Goal: Task Accomplishment & Management: Complete application form

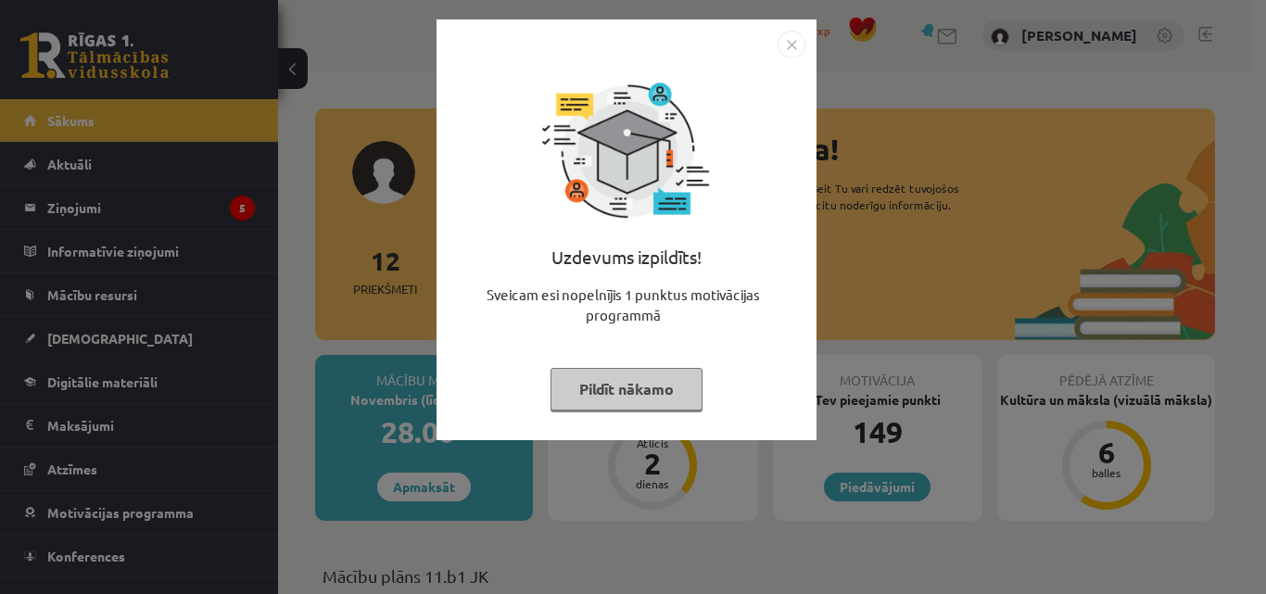
click at [786, 41] on img "Close" at bounding box center [791, 45] width 28 height 28
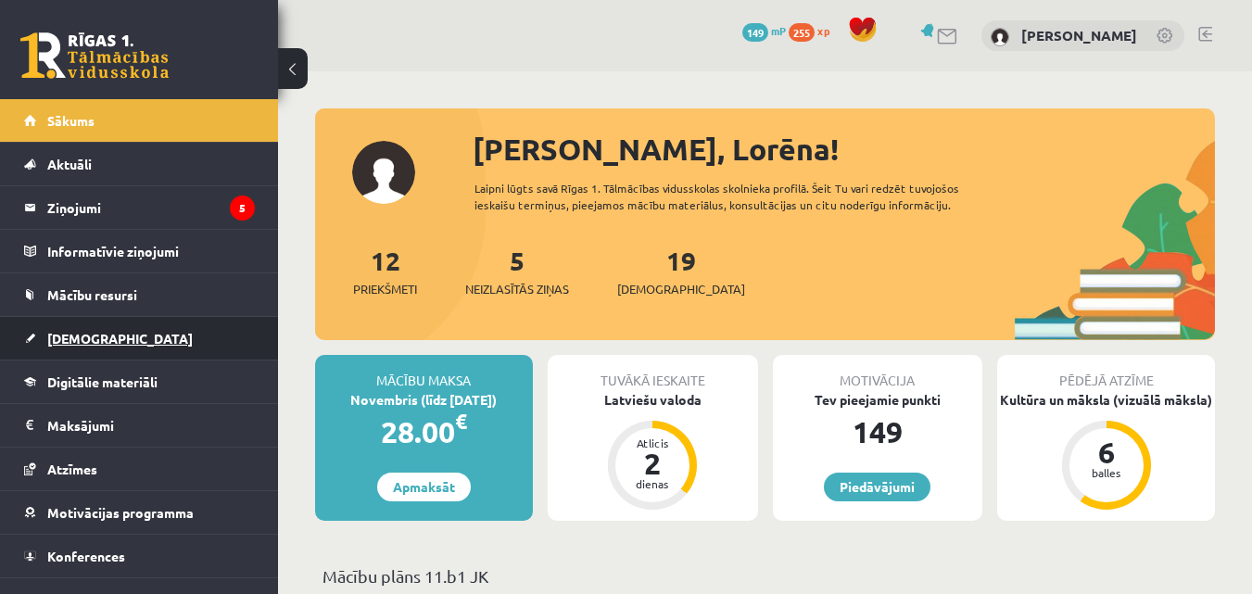
click at [88, 337] on span "[DEMOGRAPHIC_DATA]" at bounding box center [119, 338] width 145 height 17
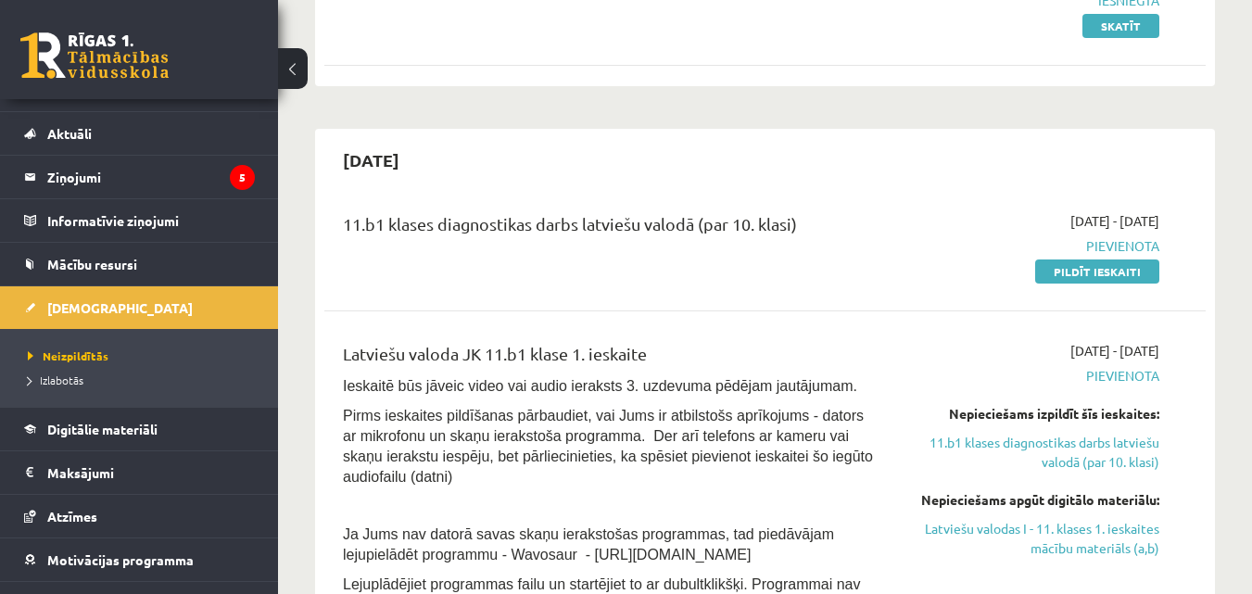
scroll to position [327, 0]
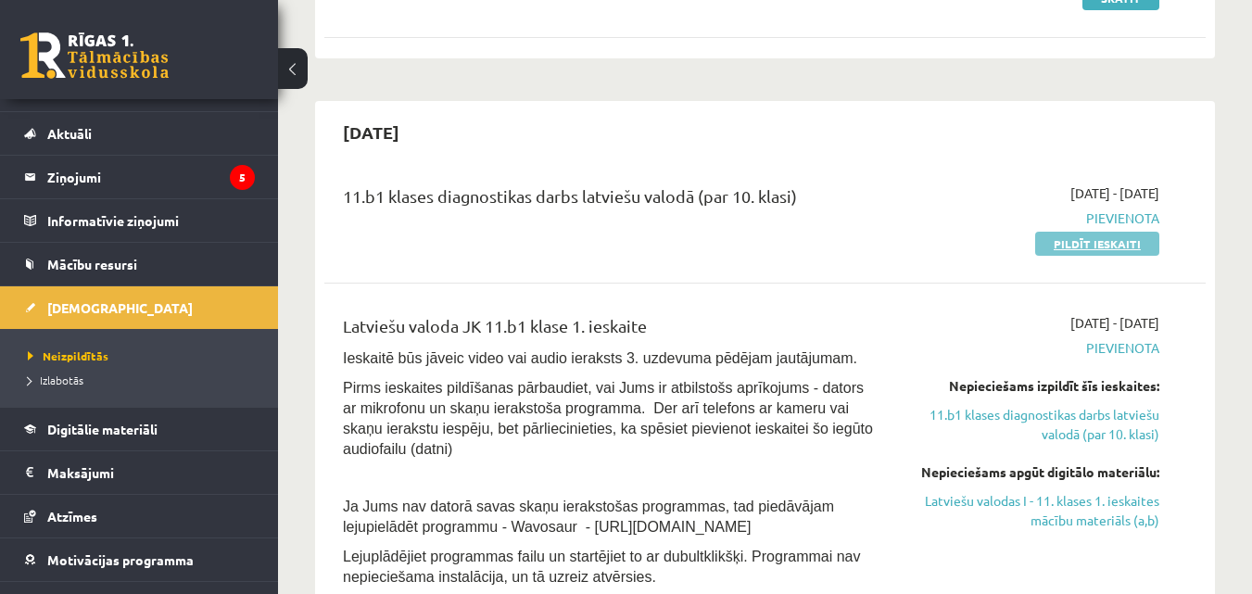
click at [1113, 242] on link "Pildīt ieskaiti" at bounding box center [1097, 244] width 124 height 24
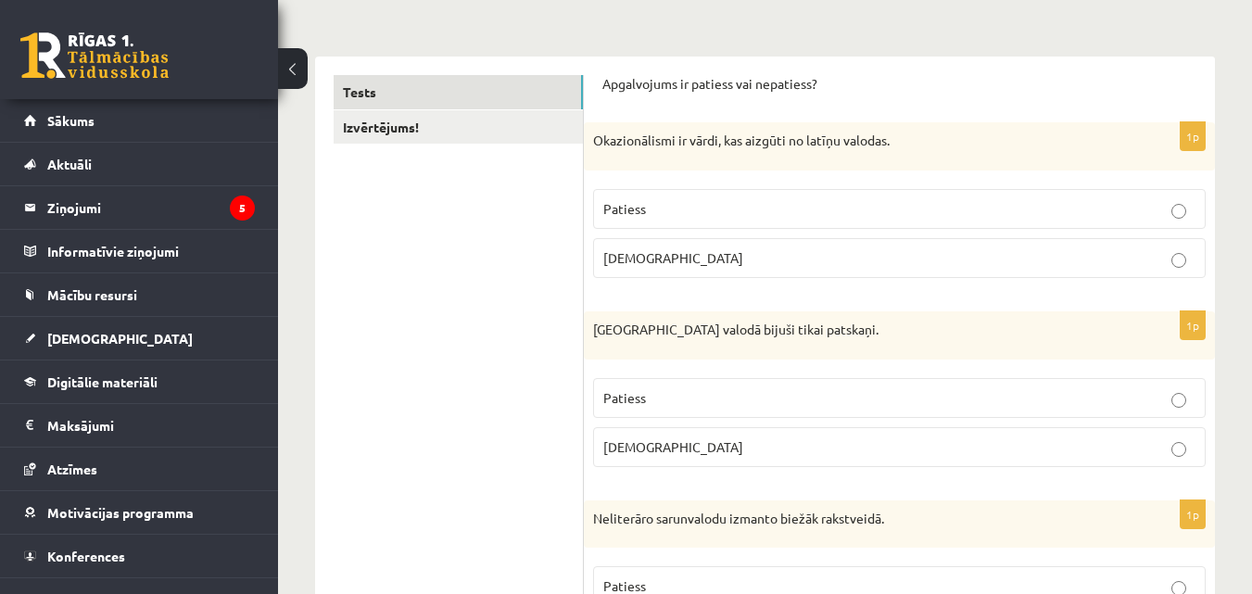
scroll to position [259, 0]
click at [595, 135] on p "Okazionālismi ir vārdi, kas aizgūti no latīņu valodas." at bounding box center [853, 139] width 520 height 19
copy p "Okazionālismi"
click at [613, 259] on span "Aplams" at bounding box center [673, 255] width 140 height 17
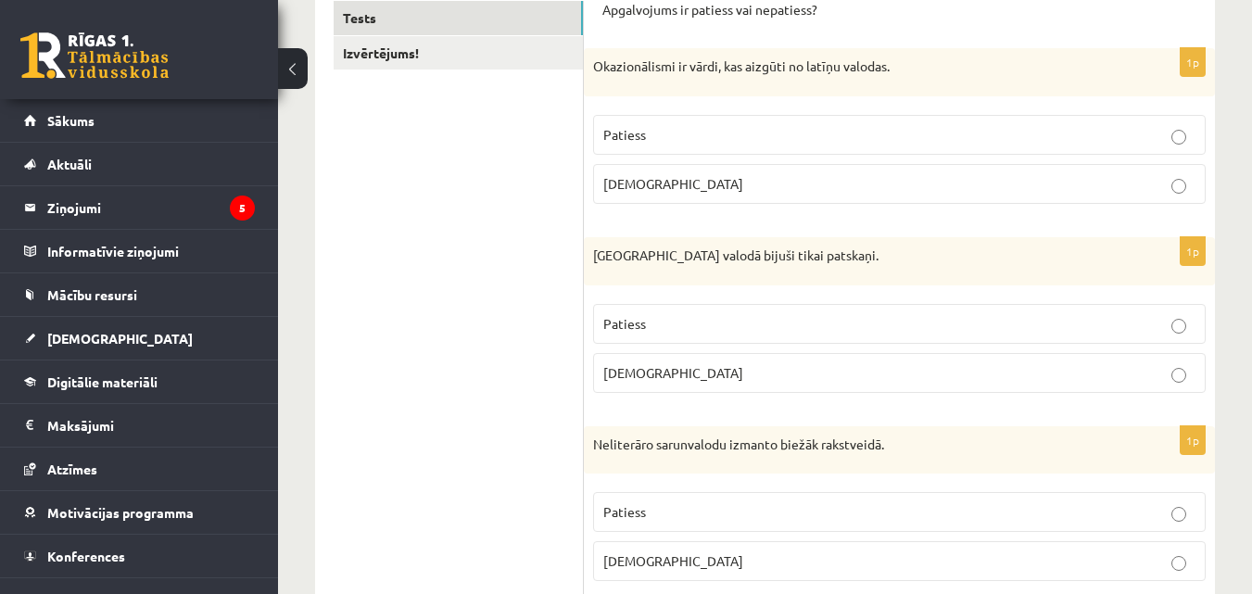
scroll to position [280, 0]
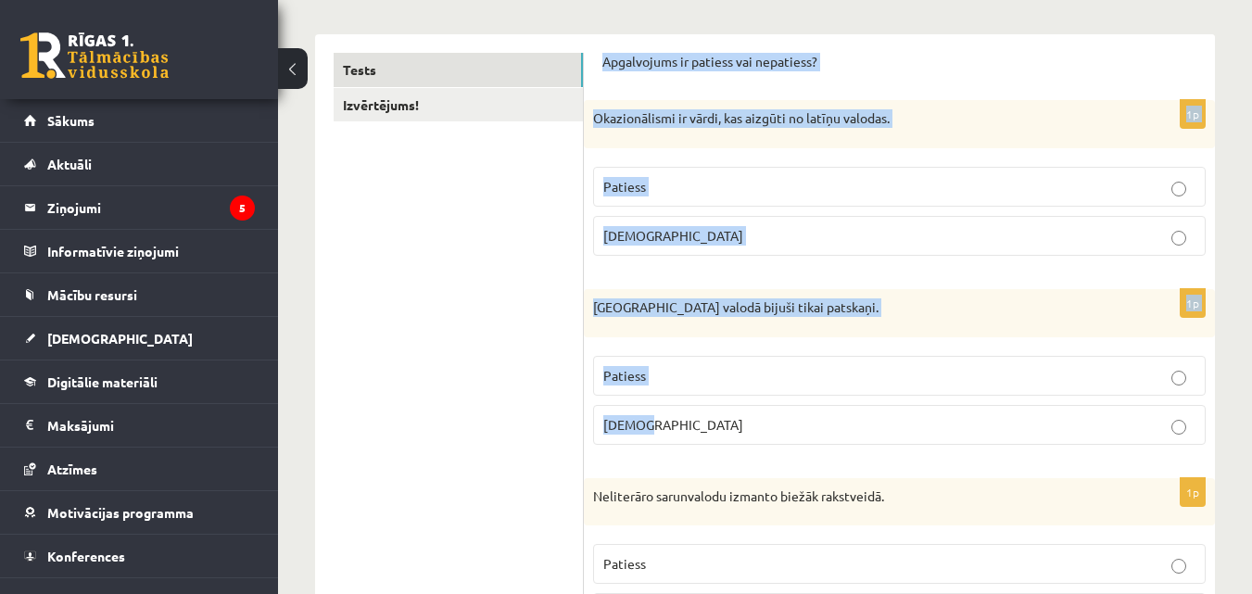
drag, startPoint x: 602, startPoint y: 64, endPoint x: 693, endPoint y: 422, distance: 369.0
copy form "Apgalvojums ir patiess vai nepatiess? 1p Okazionālismi ir vārdi, kas aizgūti no…"
click at [1122, 434] on p "Aplams" at bounding box center [899, 424] width 592 height 19
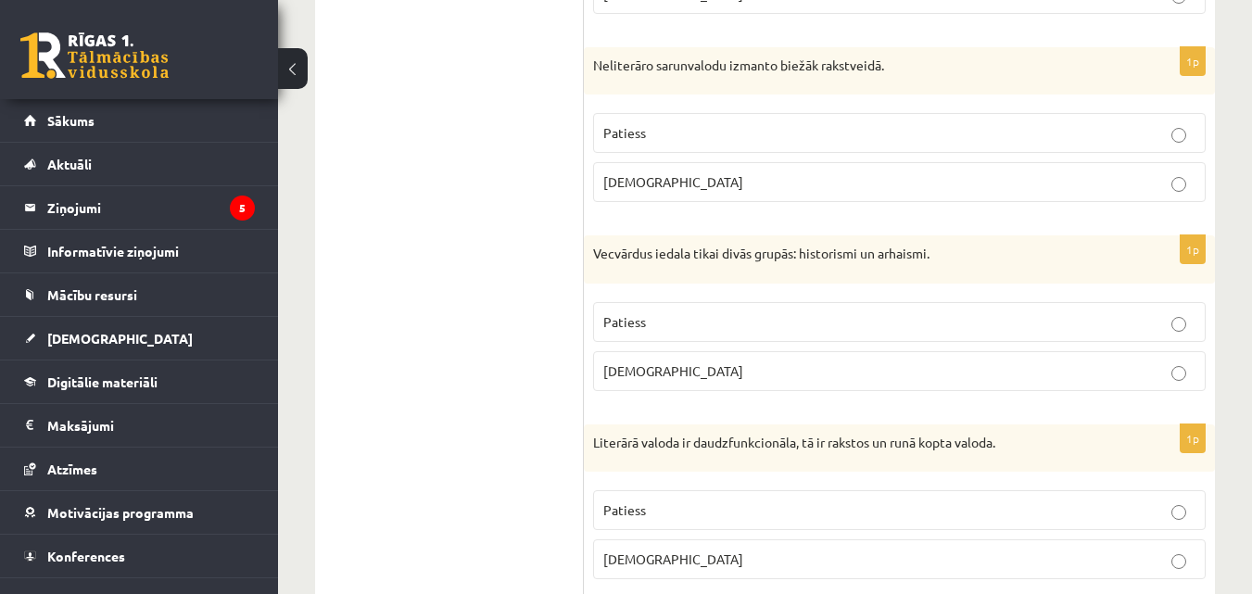
scroll to position [773, 0]
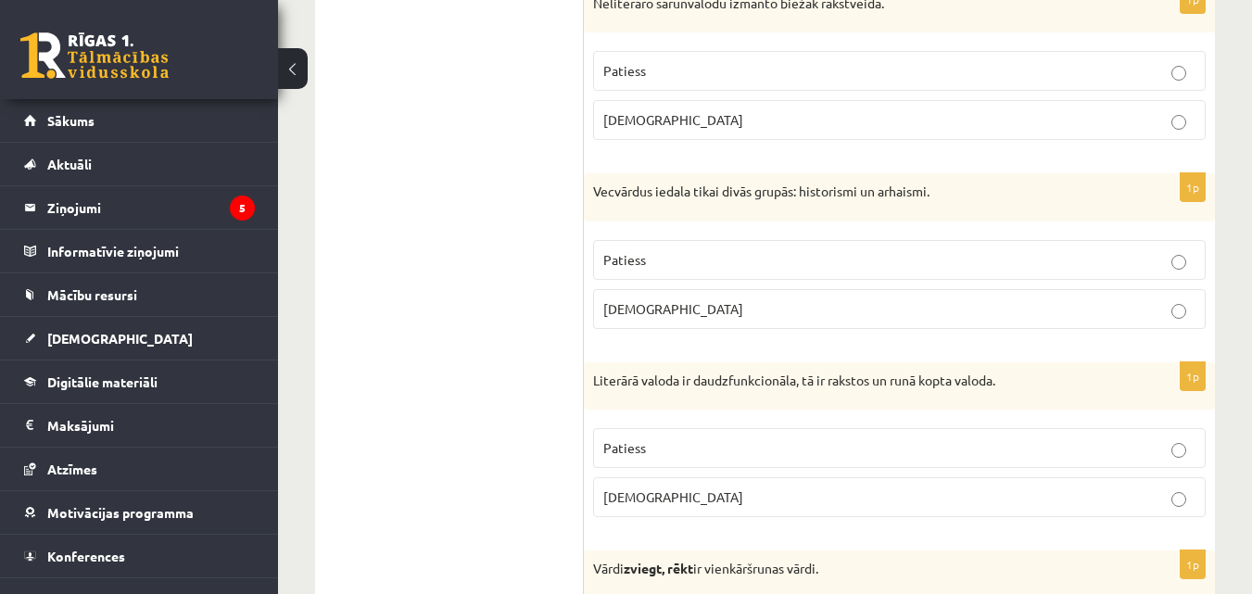
click at [630, 130] on p "Aplams" at bounding box center [899, 119] width 592 height 19
click at [753, 453] on p "Patiess" at bounding box center [899, 447] width 592 height 19
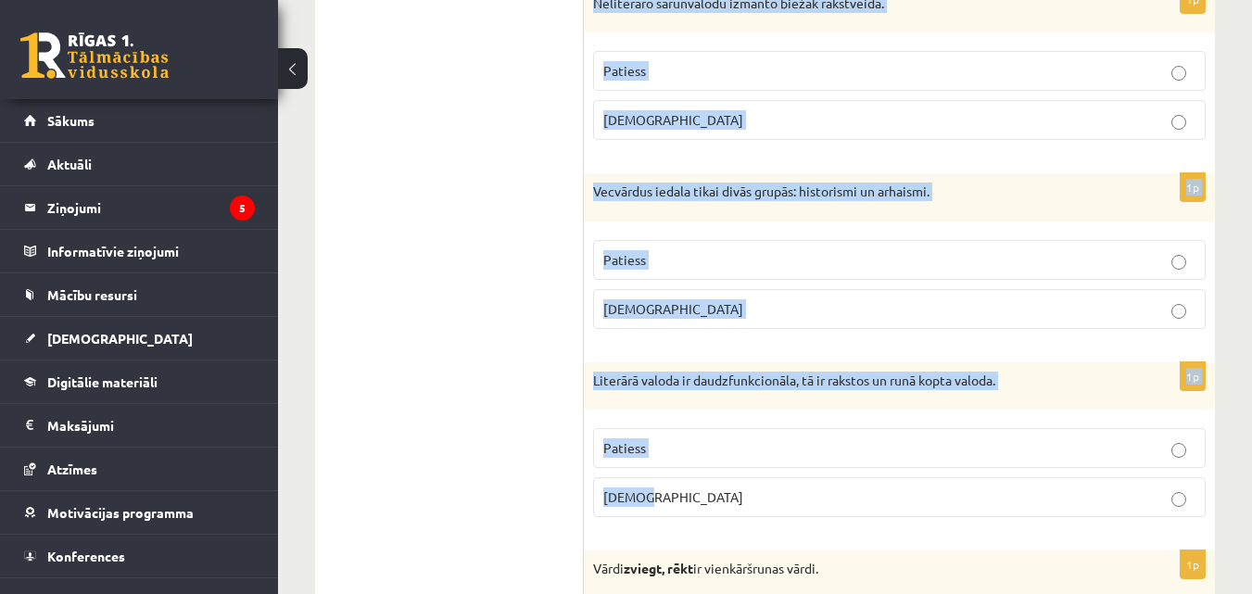
drag, startPoint x: 590, startPoint y: 6, endPoint x: 728, endPoint y: 478, distance: 491.4
copy form "Neliterāro sarunvalodu izmanto biežāk rakstveidā. Patiess Aplams 1p Vecvārdus i…"
click at [695, 258] on p "Patiess" at bounding box center [899, 259] width 592 height 19
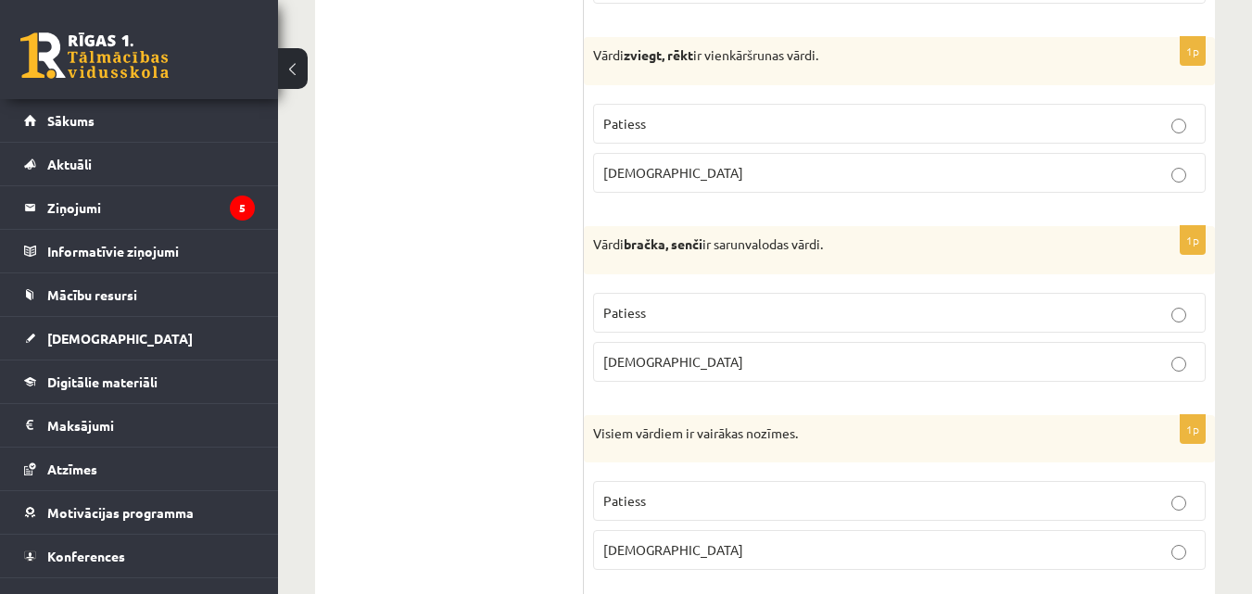
scroll to position [1306, 0]
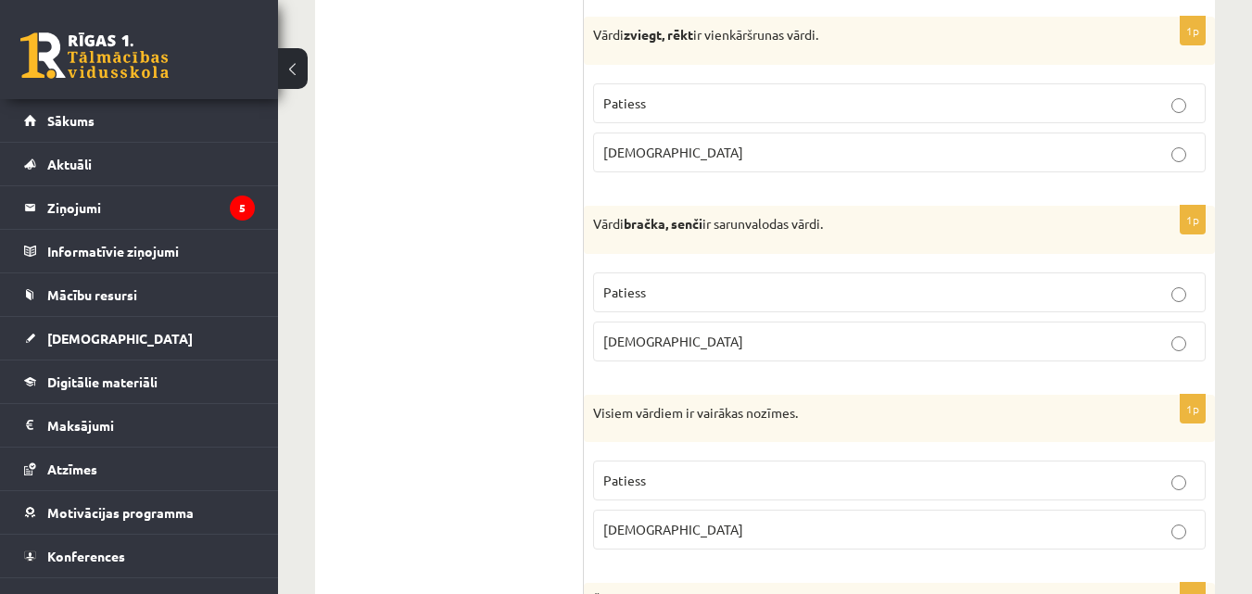
click at [929, 92] on label "Patiess" at bounding box center [899, 103] width 612 height 40
click at [919, 287] on p "Patiess" at bounding box center [899, 292] width 592 height 19
click at [739, 532] on p "Aplams" at bounding box center [899, 529] width 592 height 19
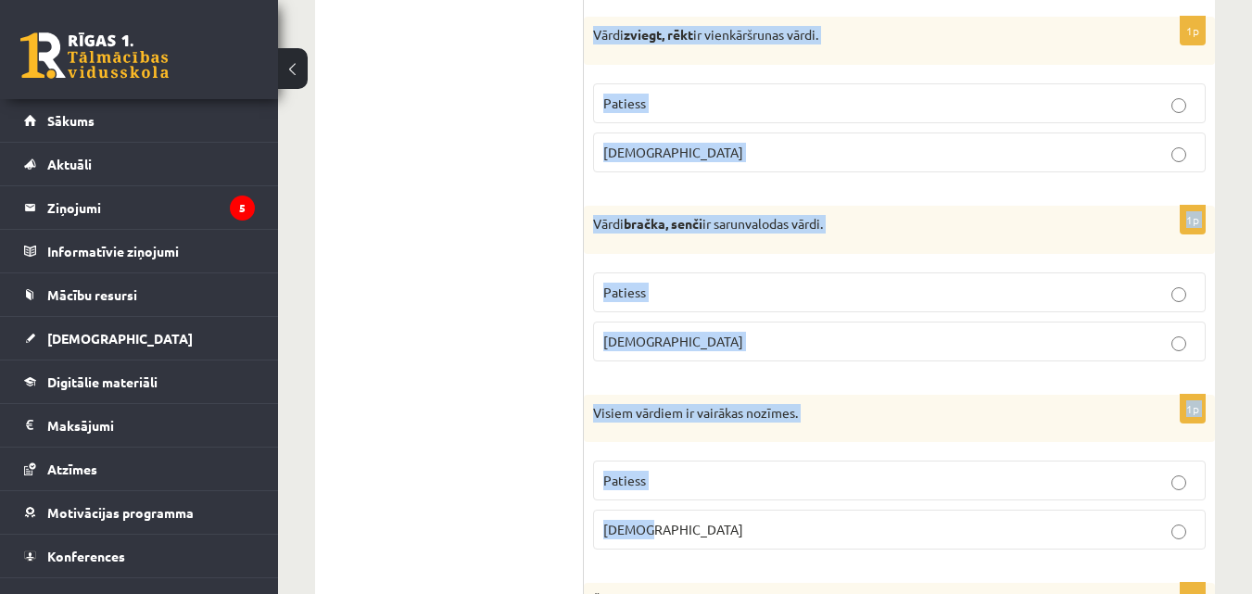
drag, startPoint x: 596, startPoint y: 32, endPoint x: 747, endPoint y: 508, distance: 499.6
copy form "Vārdi zviegt, rēkt ir vienkāršrunas vārdi. Patiess Aplams 1p Vārdi bračka, senč…"
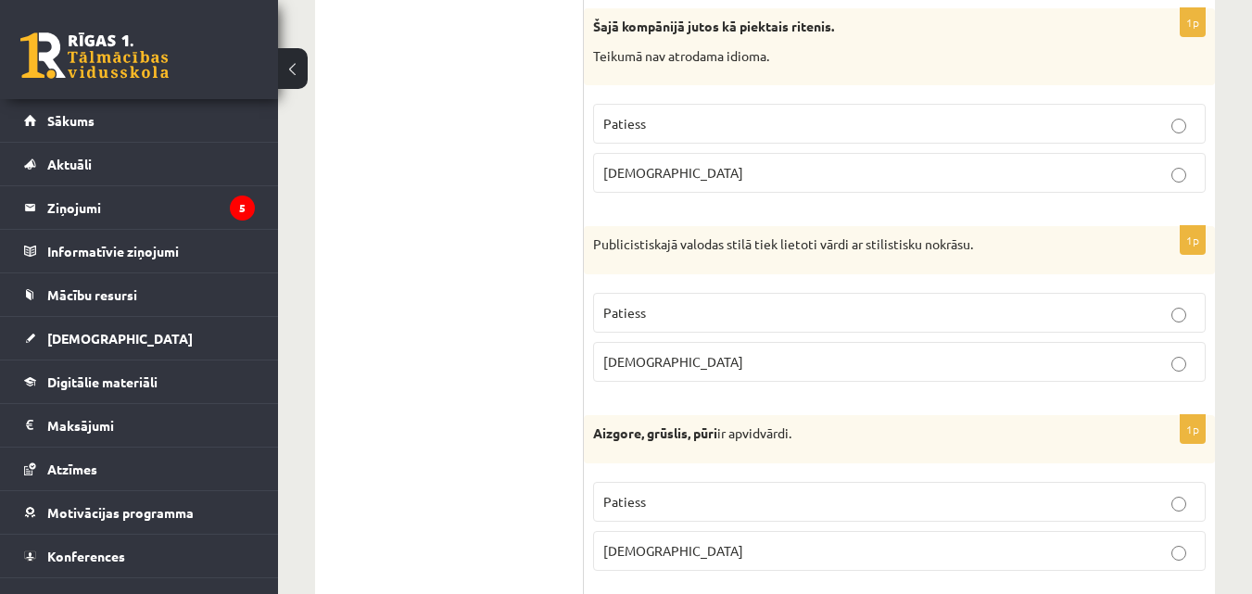
scroll to position [1860, 0]
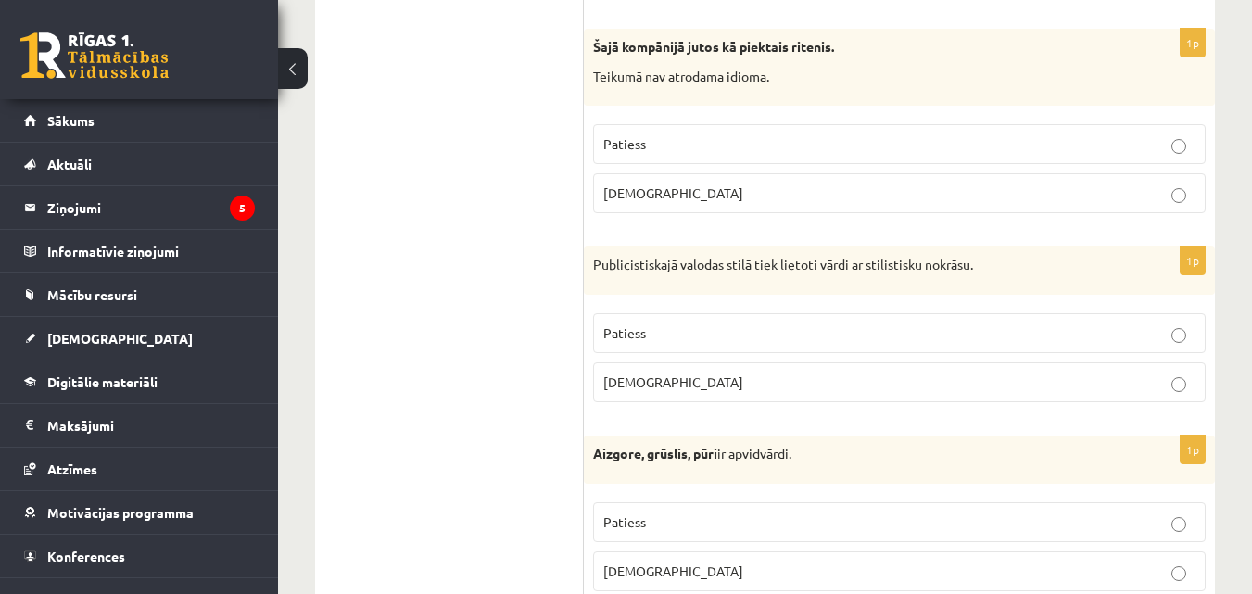
click at [761, 144] on p "Patiess" at bounding box center [899, 143] width 592 height 19
click at [743, 207] on label "Aplams" at bounding box center [899, 193] width 612 height 40
click at [653, 331] on p "Patiess" at bounding box center [899, 332] width 592 height 19
click at [662, 511] on label "Patiess" at bounding box center [899, 522] width 612 height 40
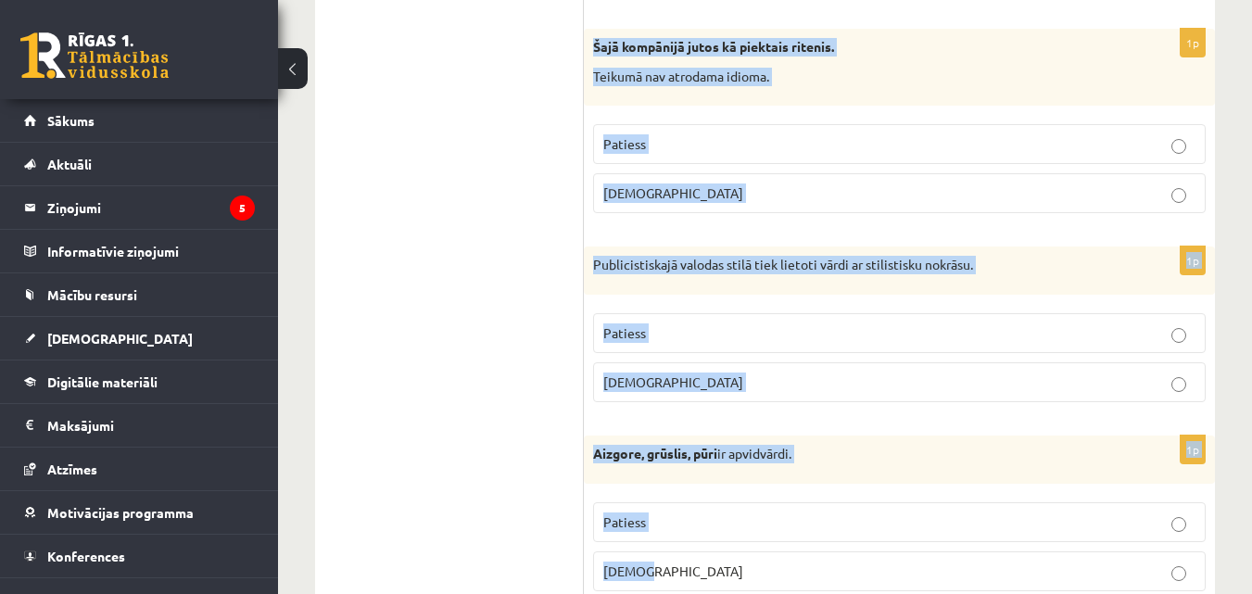
drag, startPoint x: 594, startPoint y: 41, endPoint x: 930, endPoint y: 554, distance: 613.7
copy form "Šajā kompānijā jutos kā piektais ritenis. Teikumā nav atrodama idioma. Patiess …"
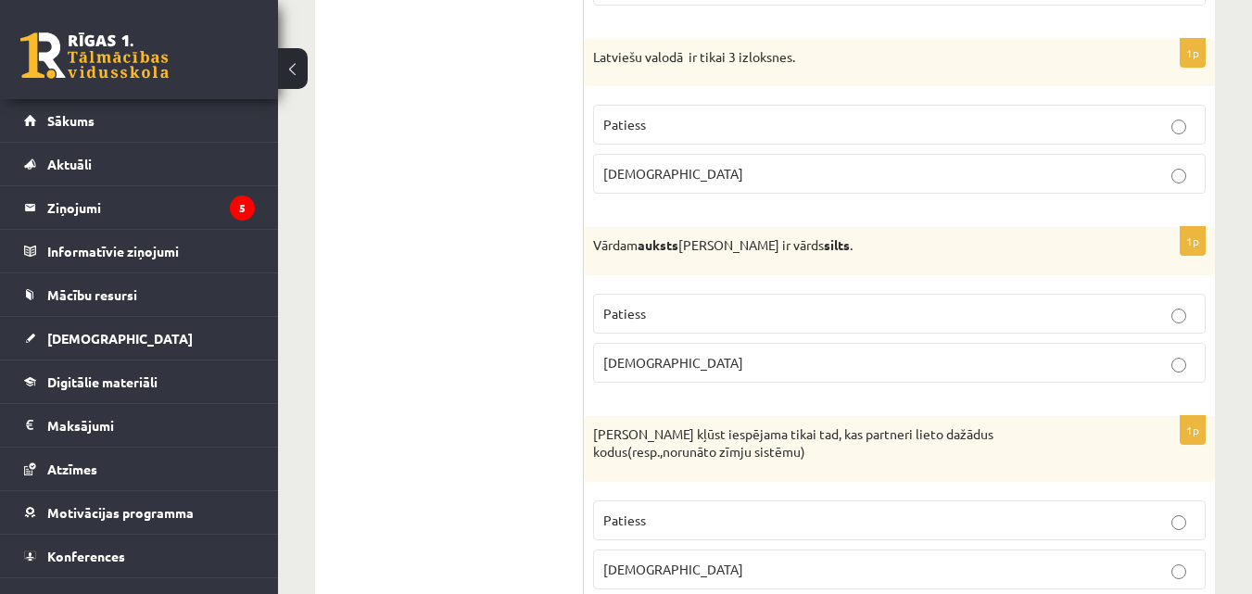
scroll to position [2456, 0]
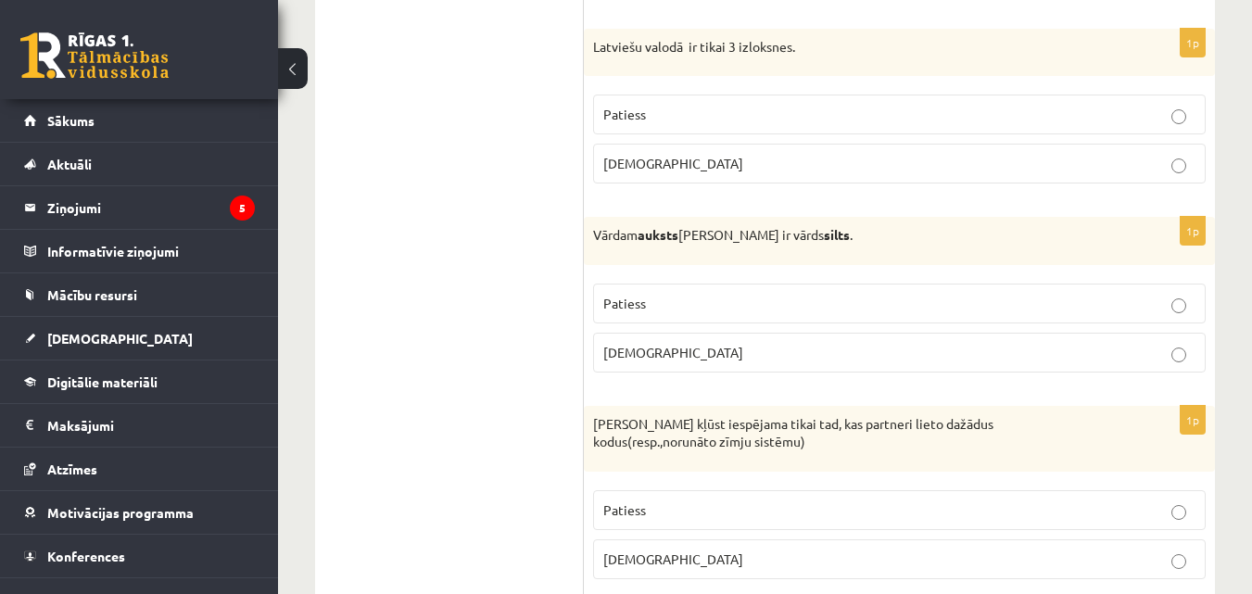
click at [637, 165] on span "Aplams" at bounding box center [673, 163] width 140 height 17
click at [626, 303] on span "Patiess" at bounding box center [624, 303] width 43 height 17
click at [611, 504] on span "Patiess" at bounding box center [624, 509] width 43 height 17
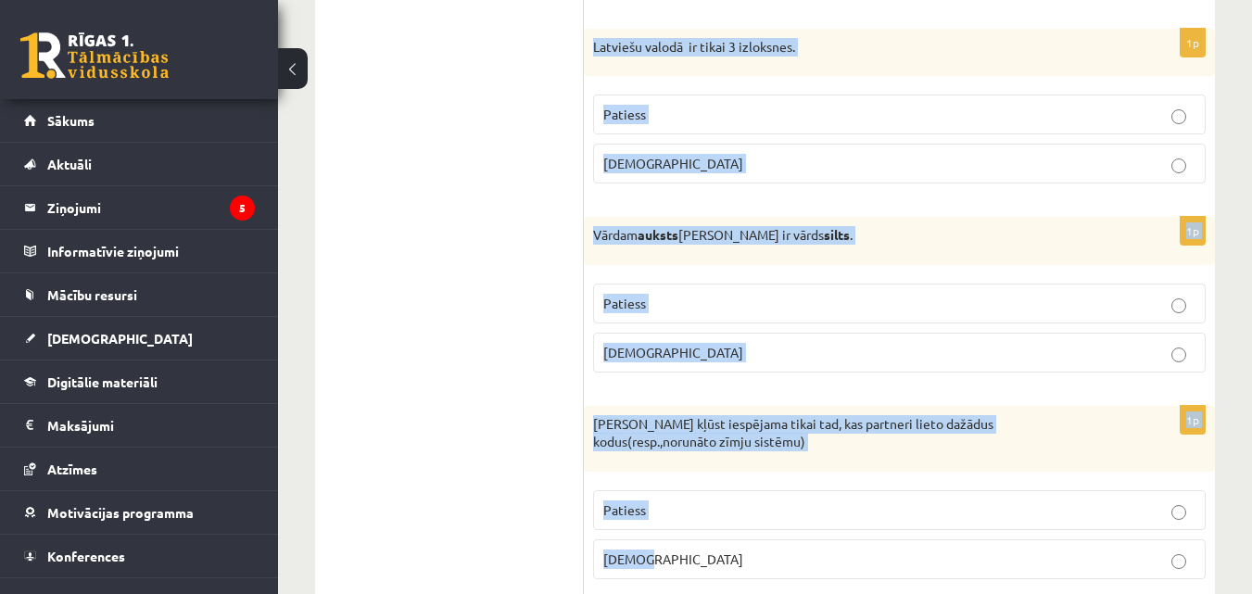
drag, startPoint x: 587, startPoint y: 42, endPoint x: 724, endPoint y: 563, distance: 539.1
copy form "Latviešu valodā ir tikai 3 izloksnes. Patiess Aplams 1p Vārdam auksts antonīms …"
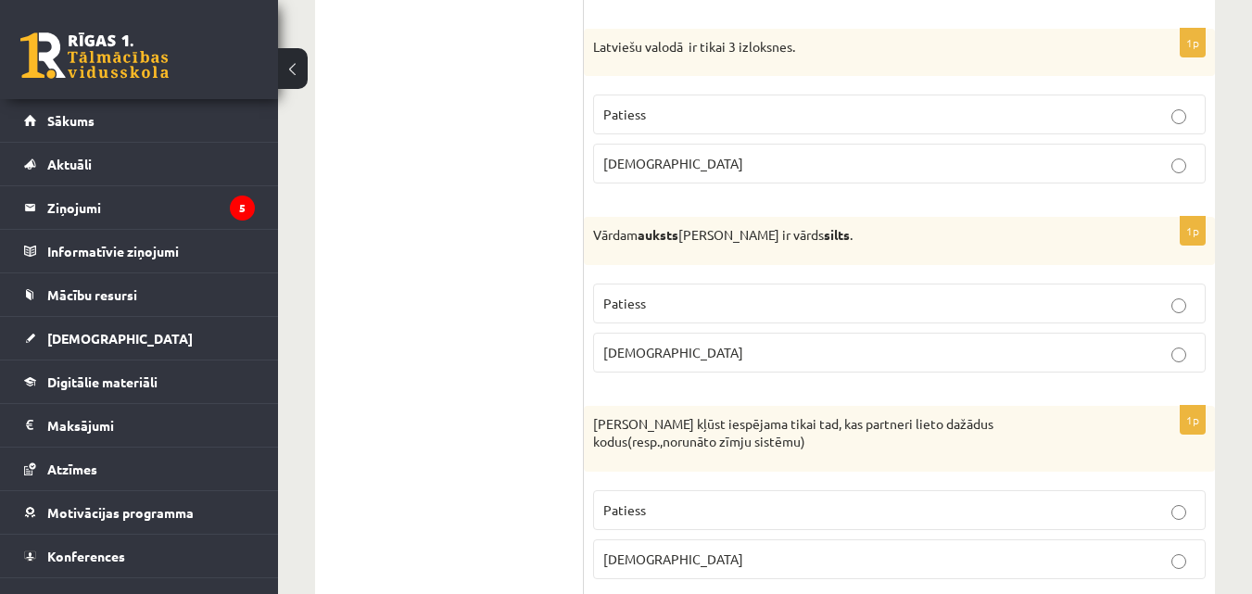
click at [655, 348] on p "Aplams" at bounding box center [899, 352] width 592 height 19
click at [734, 556] on p "Aplams" at bounding box center [899, 558] width 592 height 19
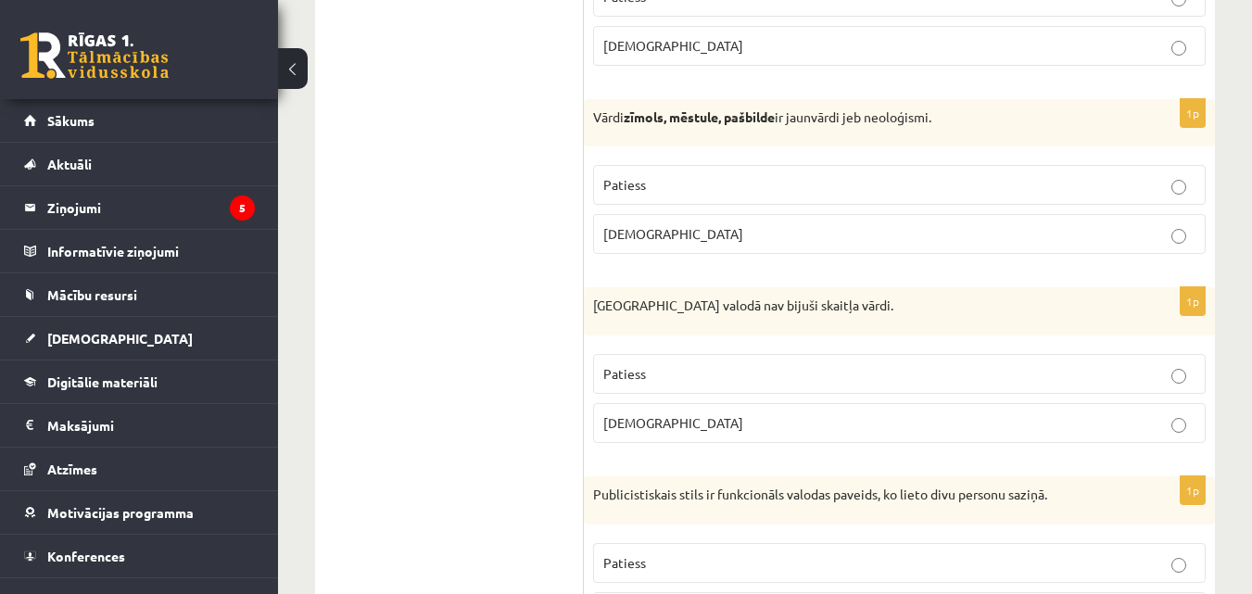
scroll to position [3041, 0]
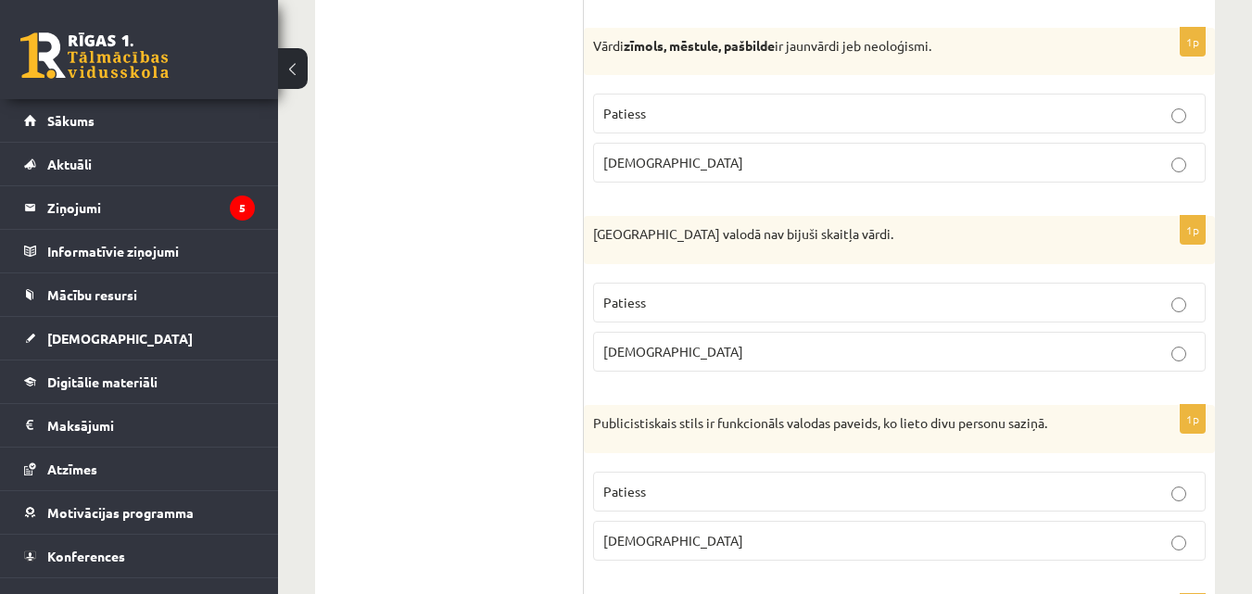
click at [675, 107] on p "Patiess" at bounding box center [899, 113] width 592 height 19
click at [650, 354] on p "Aplams" at bounding box center [899, 351] width 592 height 19
click at [621, 501] on p "Patiess" at bounding box center [899, 491] width 592 height 19
click at [616, 524] on label "Aplams" at bounding box center [899, 541] width 612 height 40
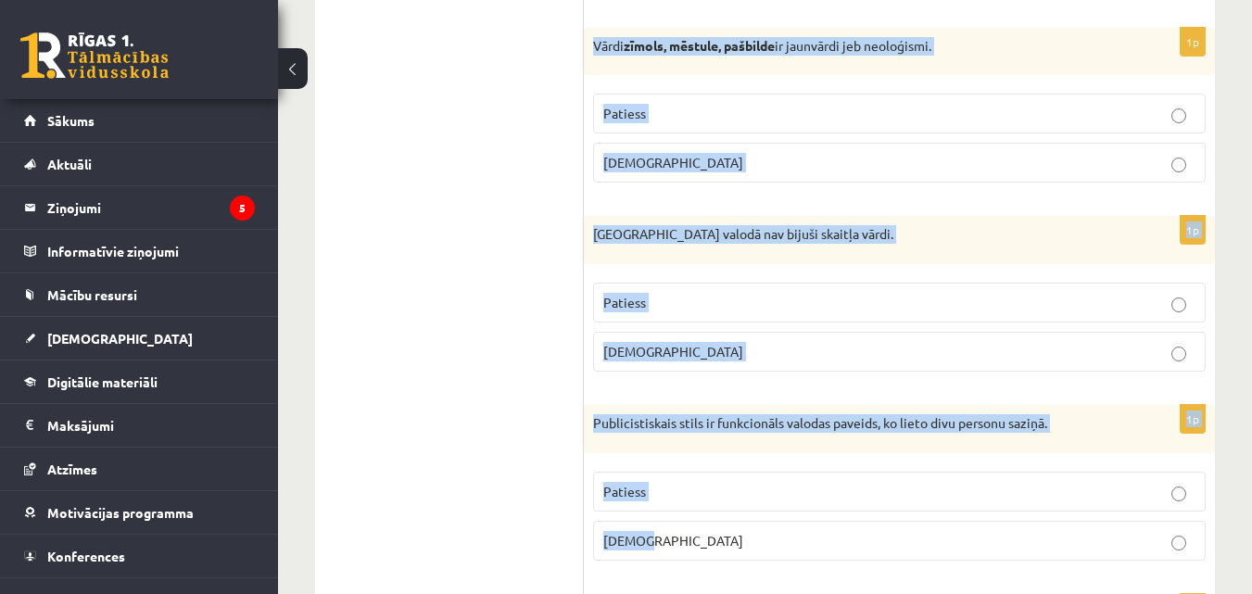
drag, startPoint x: 594, startPoint y: 44, endPoint x: 686, endPoint y: 532, distance: 496.8
click at [686, 532] on form "Apgalvojums ir patiess vai nepatiess? 1p Okazionālismi ir vārdi, kas aizgūti no…" at bounding box center [899, 201] width 594 height 5819
copy form "Vārdi zīmols, mēstule, pašbilde ir jaunvārdi jeb neoloģismi. Patiess Aplams 1p …"
click at [638, 107] on span "Patiess" at bounding box center [624, 113] width 43 height 17
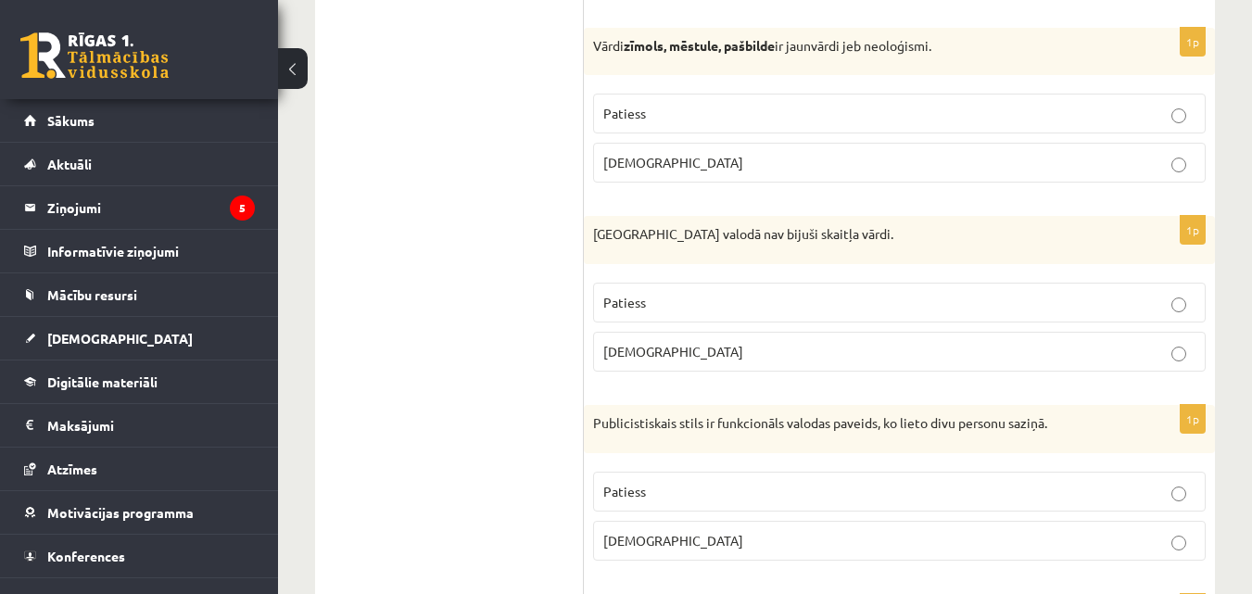
click at [661, 303] on p "Patiess" at bounding box center [899, 302] width 592 height 19
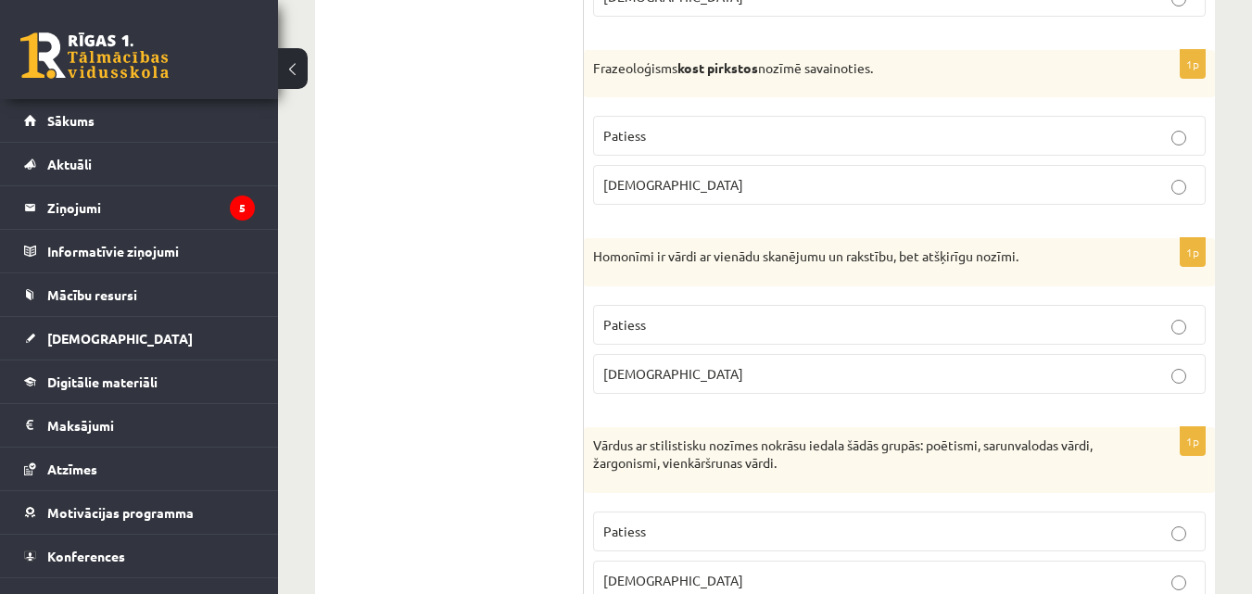
scroll to position [3596, 0]
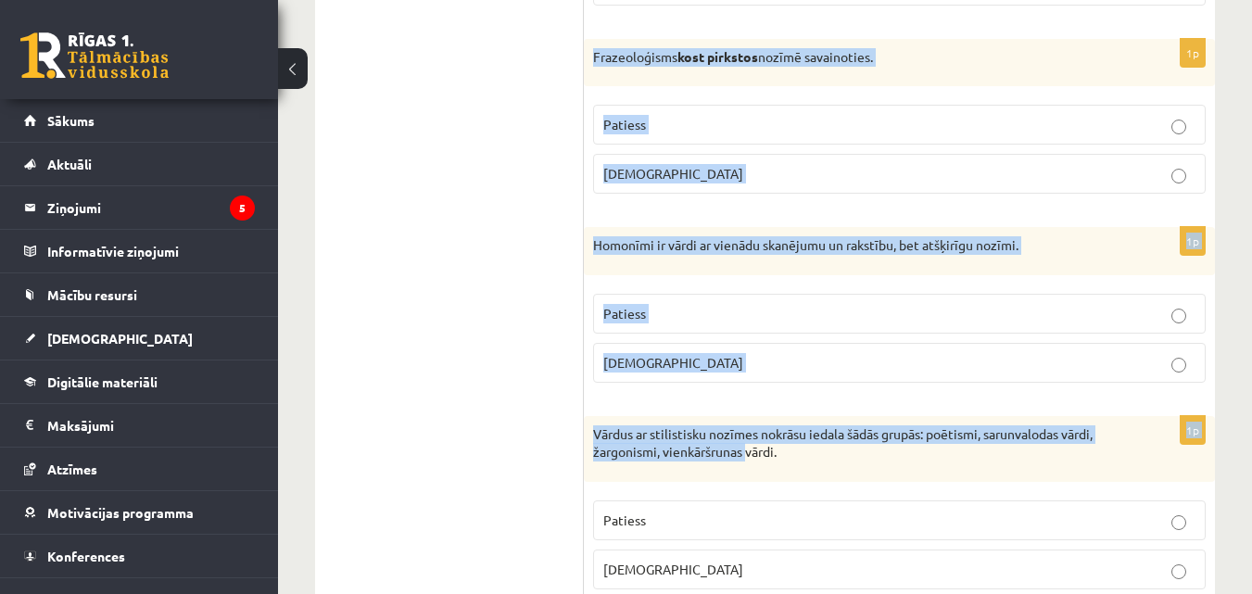
drag, startPoint x: 591, startPoint y: 58, endPoint x: 755, endPoint y: 482, distance: 454.1
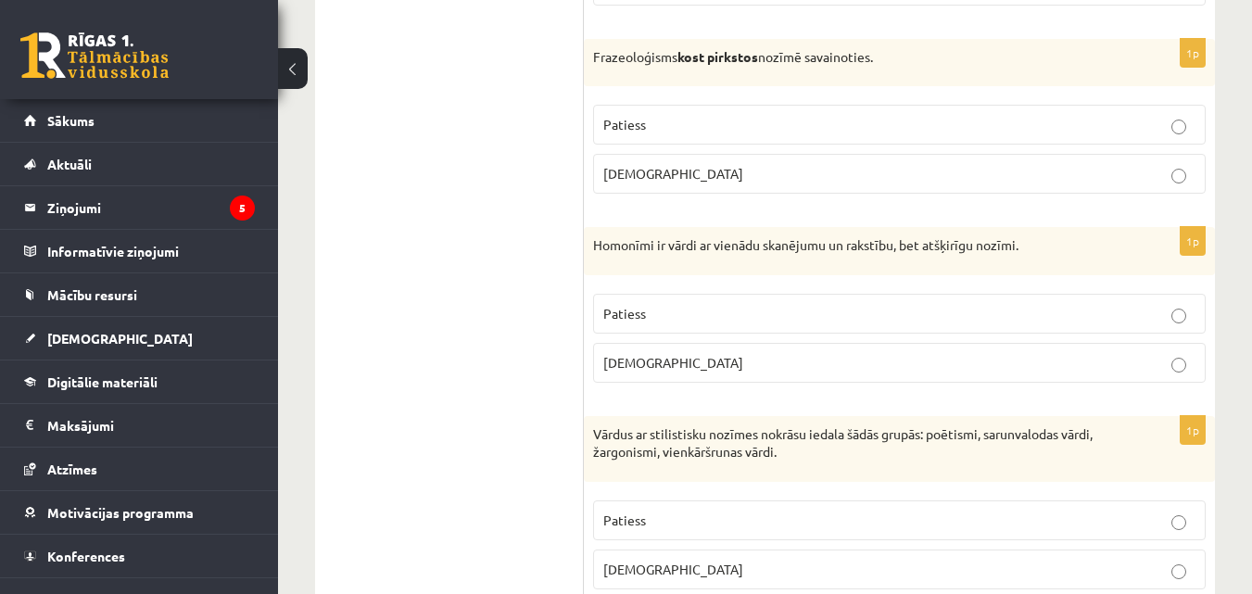
click at [634, 544] on fieldset "Patiess Aplams" at bounding box center [899, 543] width 612 height 104
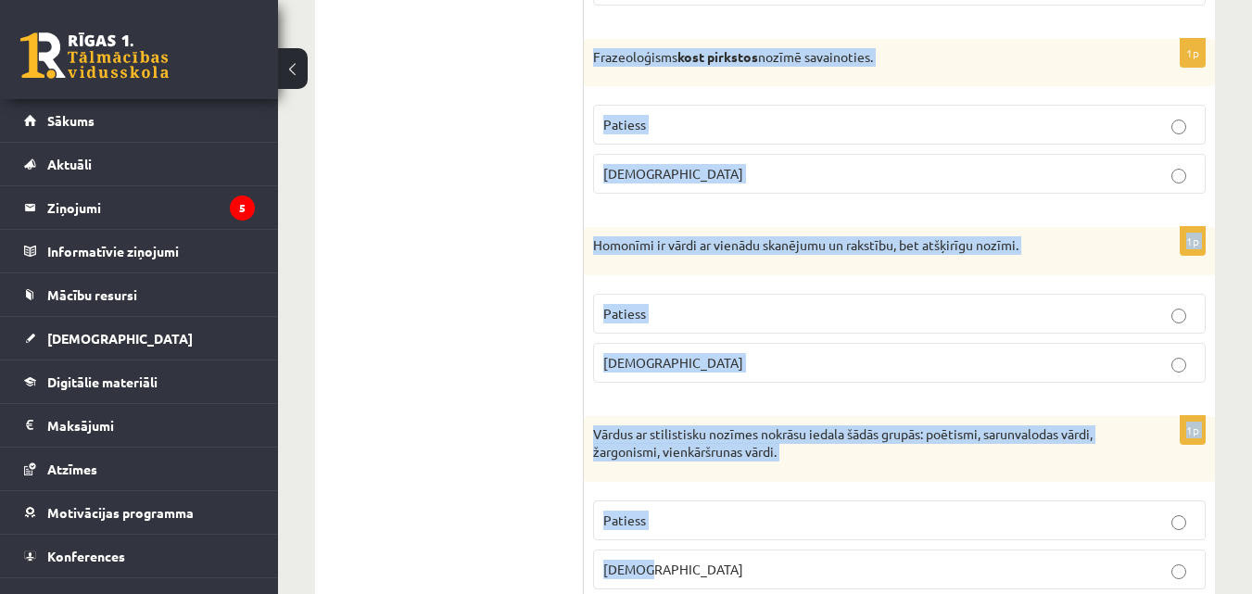
drag, startPoint x: 592, startPoint y: 53, endPoint x: 646, endPoint y: 571, distance: 520.7
copy form "Frazeoloģisms kost pirkstos nozīmē savainoties. Patiess Aplams 1p Homonīmi ir v…"
click at [935, 155] on label "Aplams" at bounding box center [899, 174] width 612 height 40
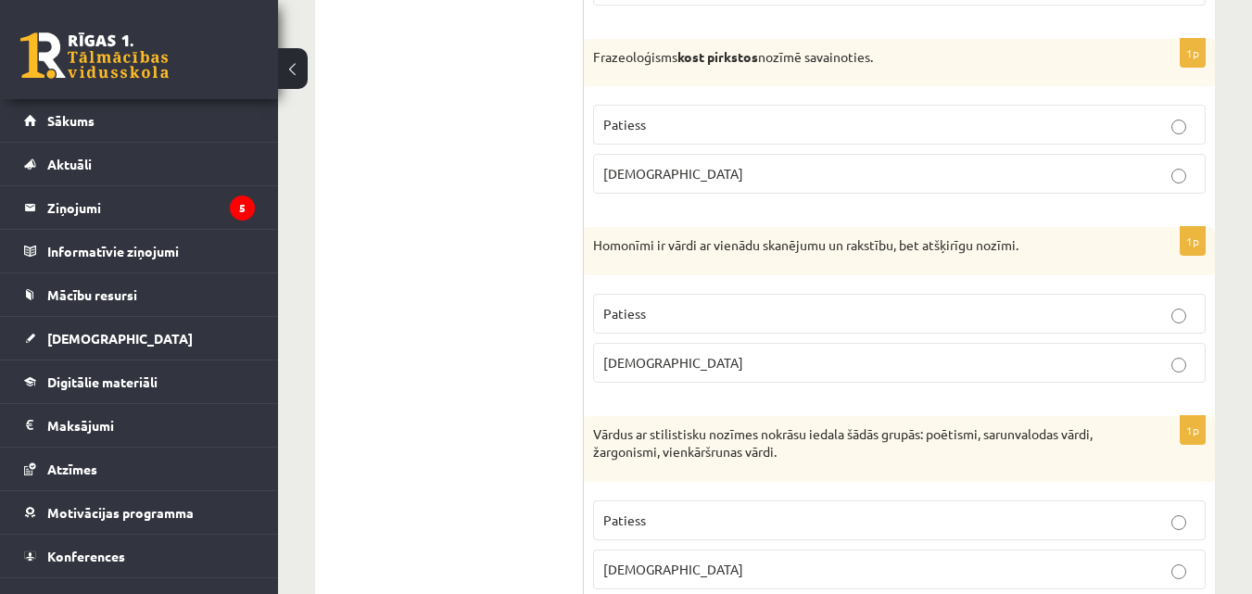
click at [825, 309] on p "Patiess" at bounding box center [899, 313] width 592 height 19
click at [747, 523] on p "Patiess" at bounding box center [899, 520] width 592 height 19
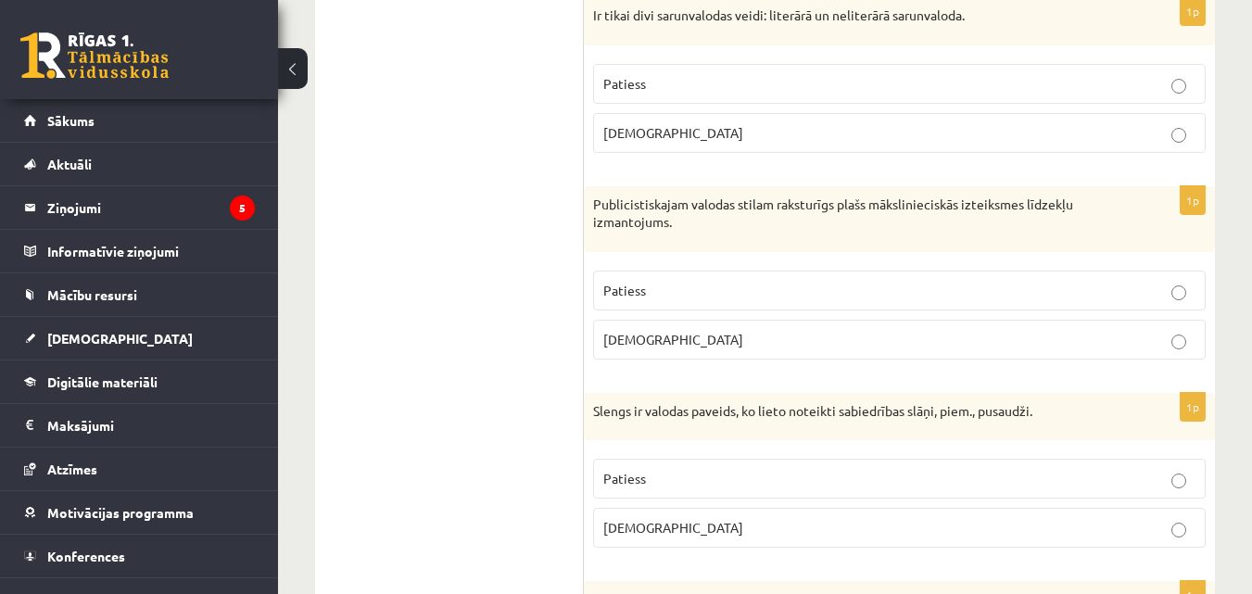
scroll to position [4231, 0]
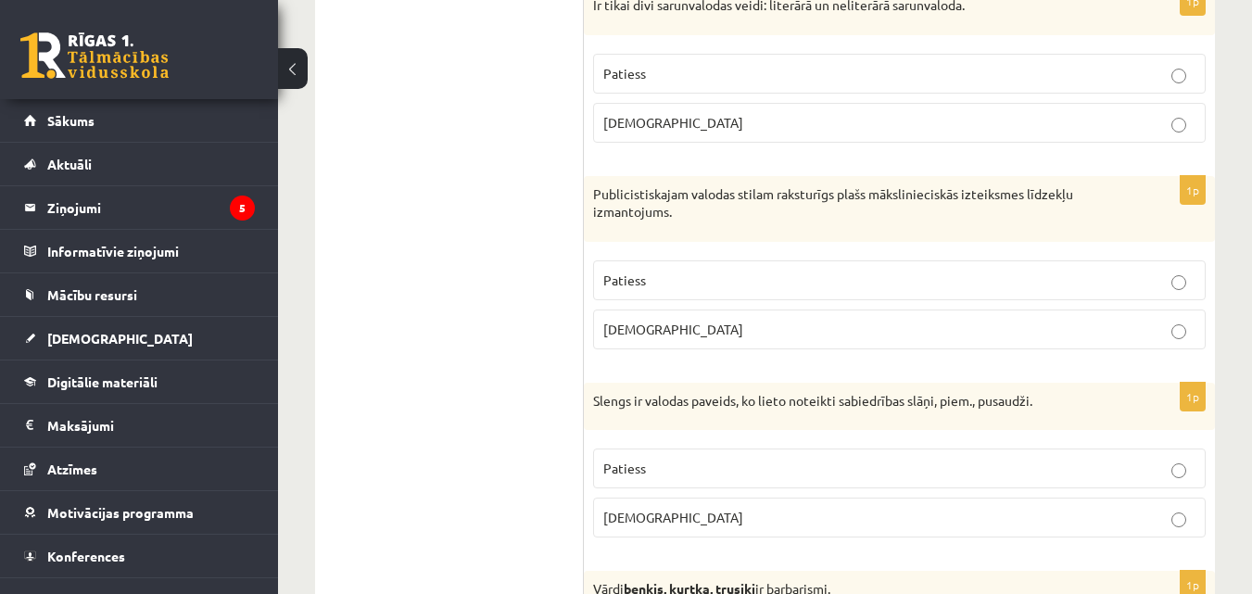
click at [788, 110] on label "Aplams" at bounding box center [899, 123] width 612 height 40
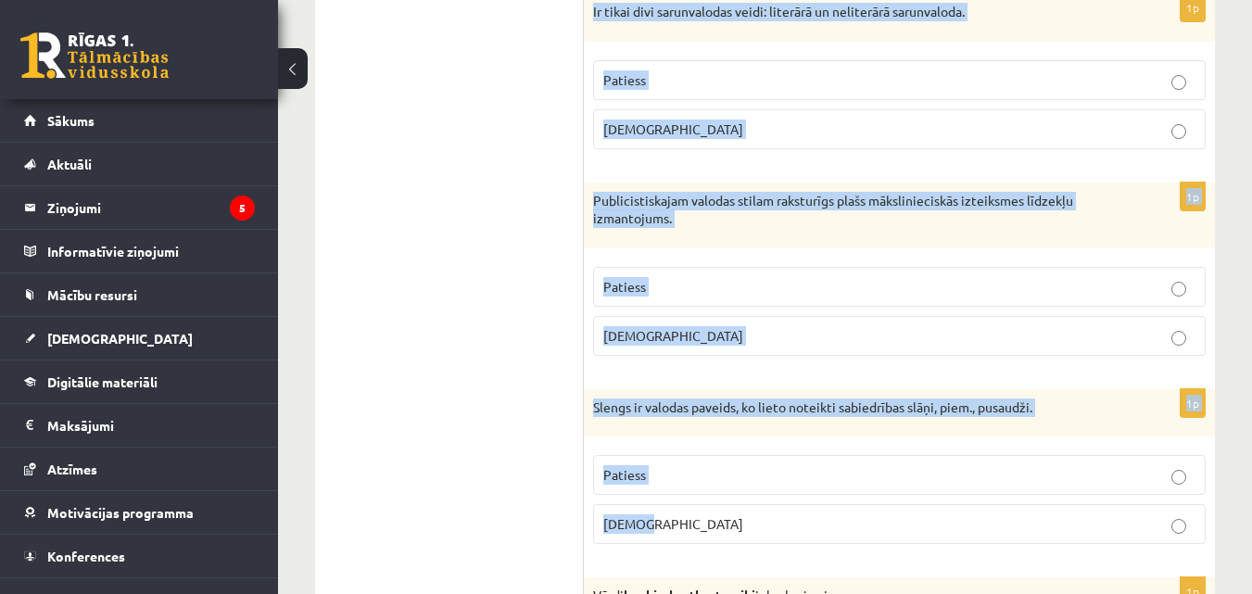
drag, startPoint x: 592, startPoint y: 6, endPoint x: 724, endPoint y: 517, distance: 527.2
copy form "Ir tikai divi sarunvalodas veidi: literārā un neliterārā sarunvaloda. Patiess A…"
click at [886, 99] on label "Patiess" at bounding box center [899, 80] width 612 height 40
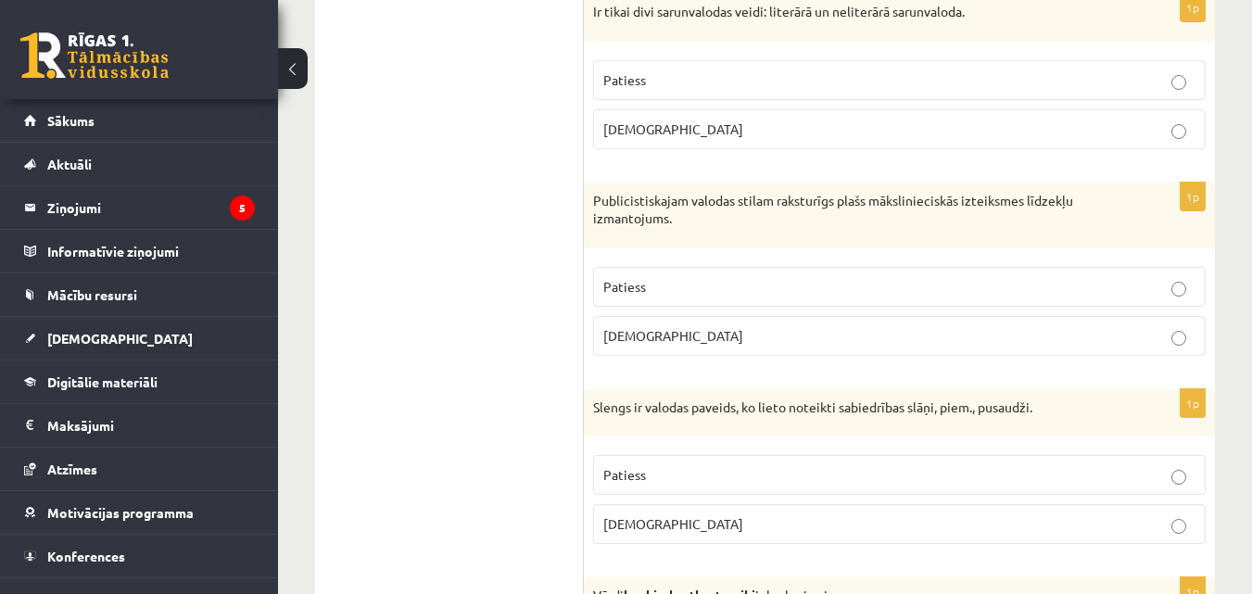
click at [834, 271] on label "Patiess" at bounding box center [899, 287] width 612 height 40
click at [757, 482] on p "Patiess" at bounding box center [899, 474] width 592 height 19
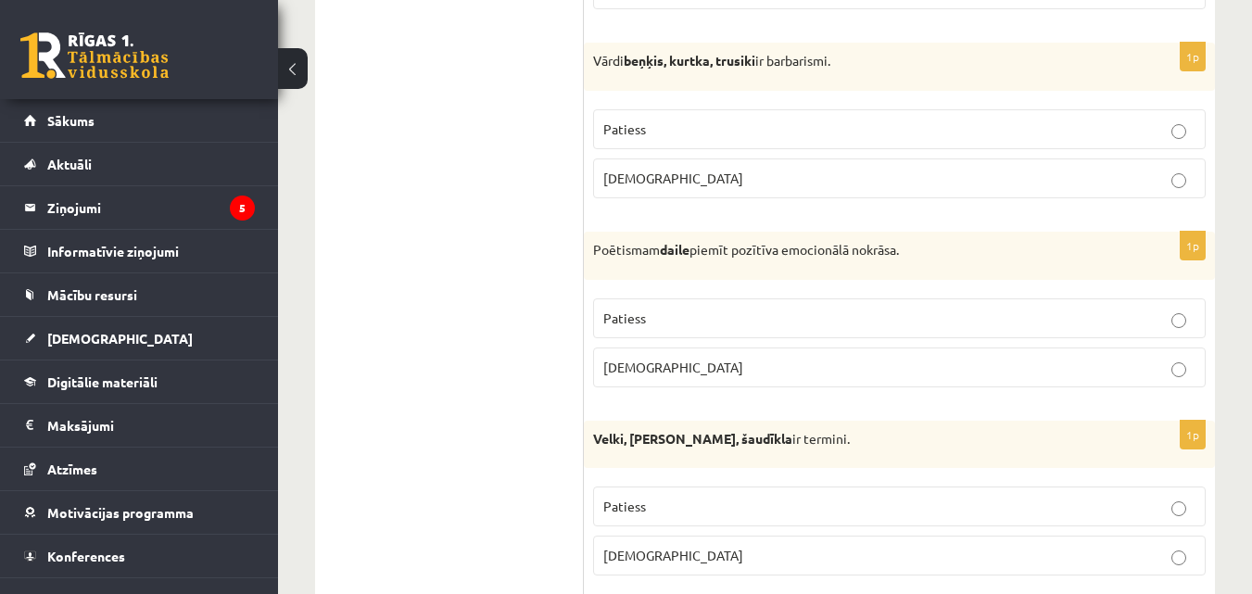
scroll to position [4770, 0]
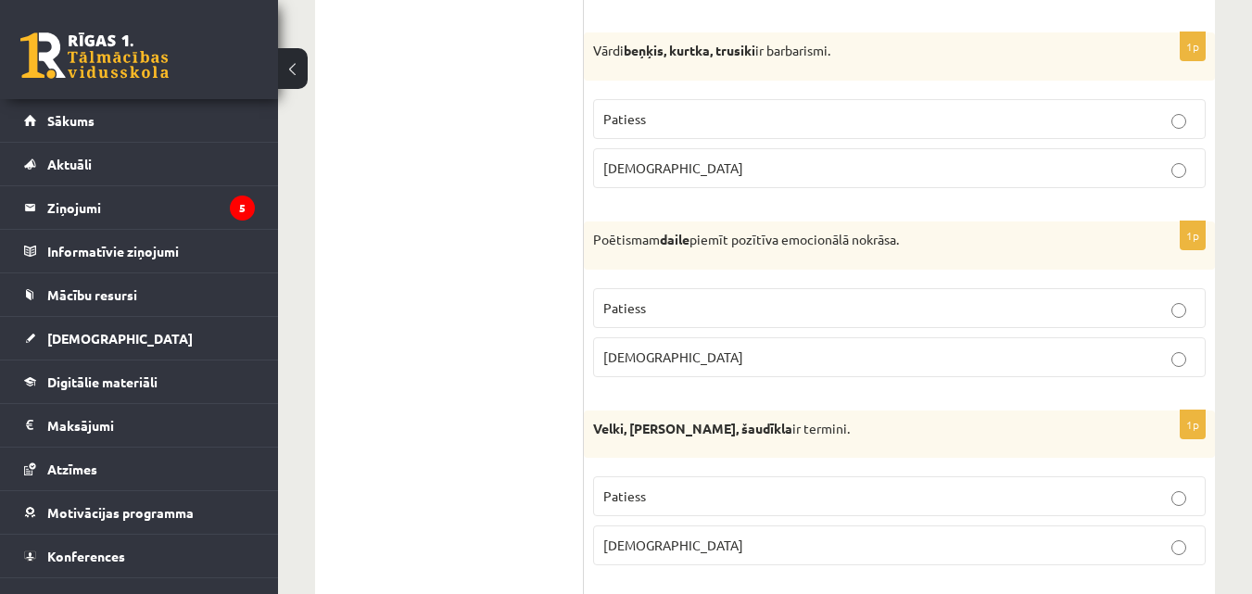
drag, startPoint x: 622, startPoint y: 98, endPoint x: 624, endPoint y: 120, distance: 21.5
click at [624, 120] on fieldset "Patiess Aplams" at bounding box center [899, 142] width 612 height 104
click at [624, 120] on span "Patiess" at bounding box center [624, 118] width 43 height 17
click at [631, 304] on span "Patiess" at bounding box center [624, 307] width 43 height 17
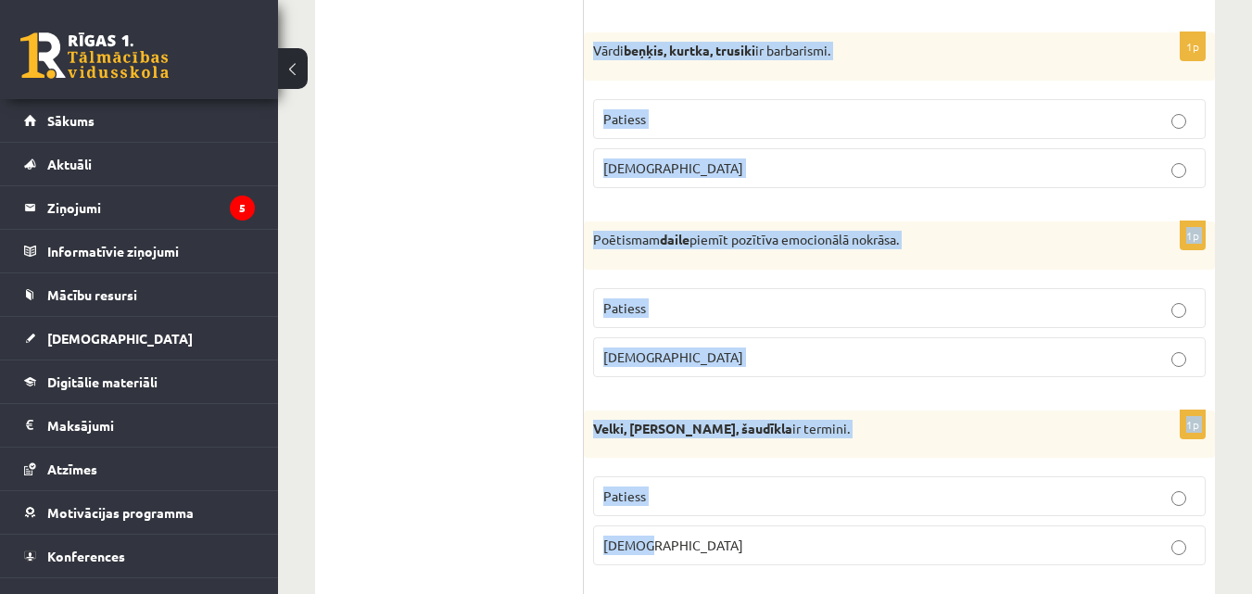
drag, startPoint x: 591, startPoint y: 45, endPoint x: 676, endPoint y: 532, distance: 493.8
copy form "Vārdi beņķis, kurtka, trusiki ir barbarismi. Patiess Aplams 1p Poētismam daile …"
click at [970, 540] on p "Aplams" at bounding box center [899, 545] width 592 height 19
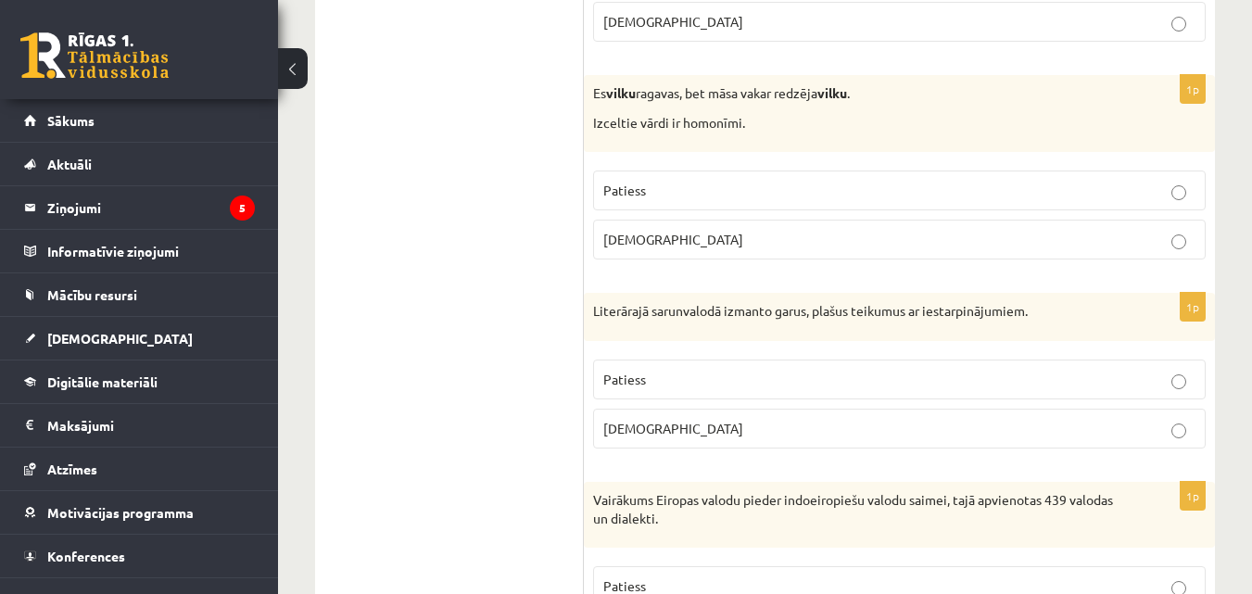
scroll to position [5314, 0]
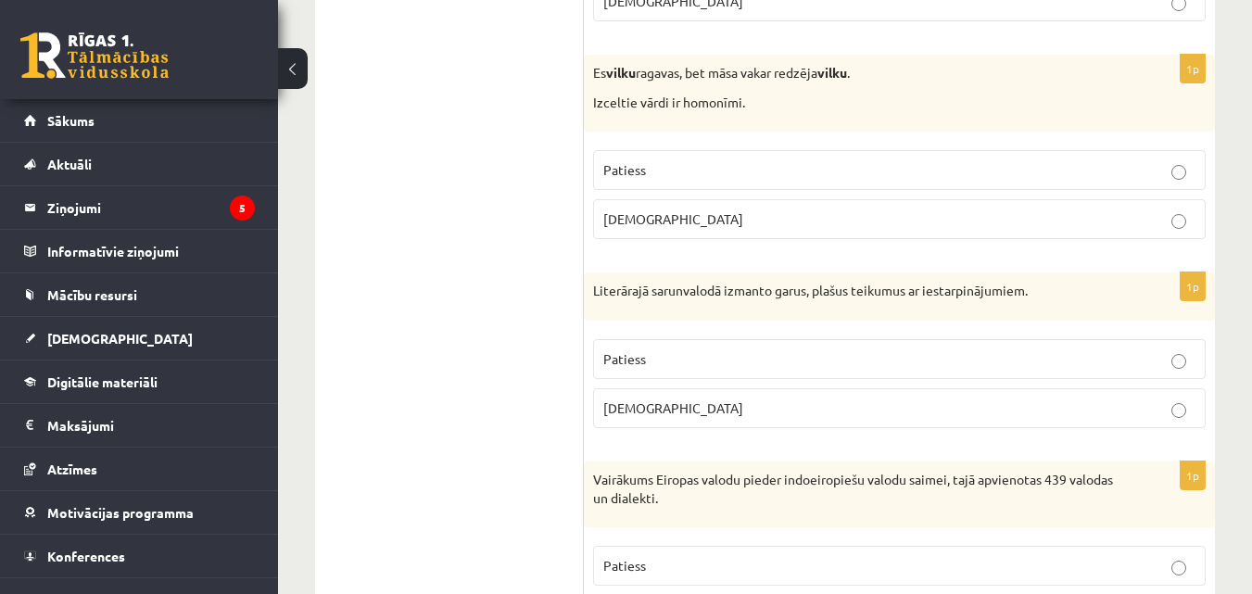
click at [686, 153] on label "Patiess" at bounding box center [899, 170] width 612 height 40
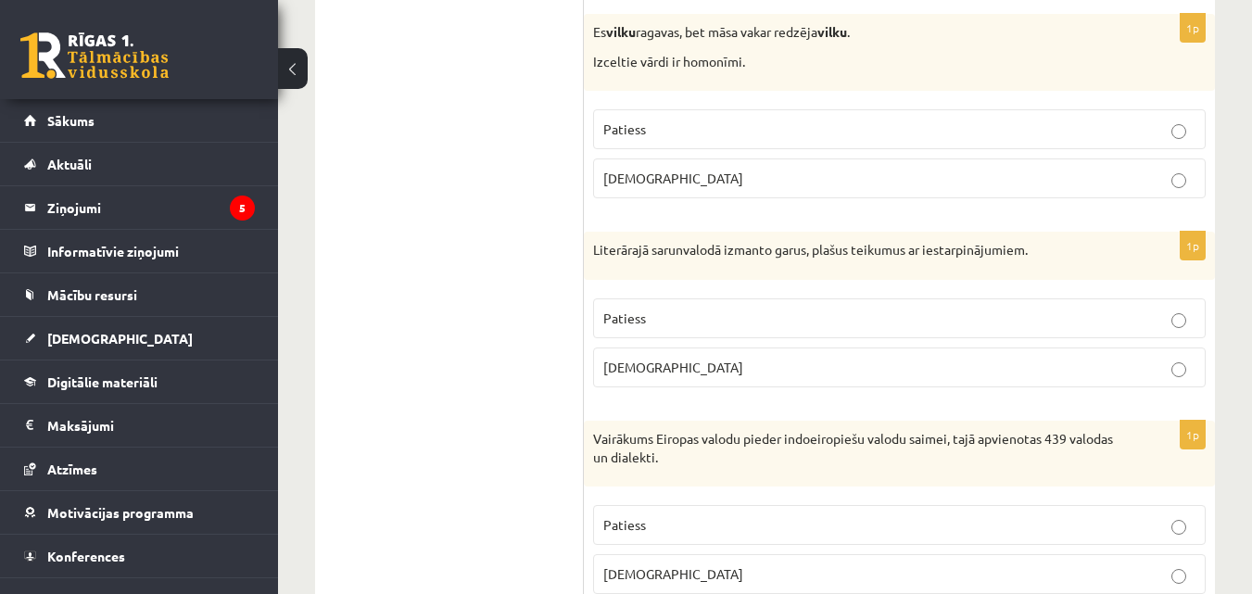
scroll to position [5365, 0]
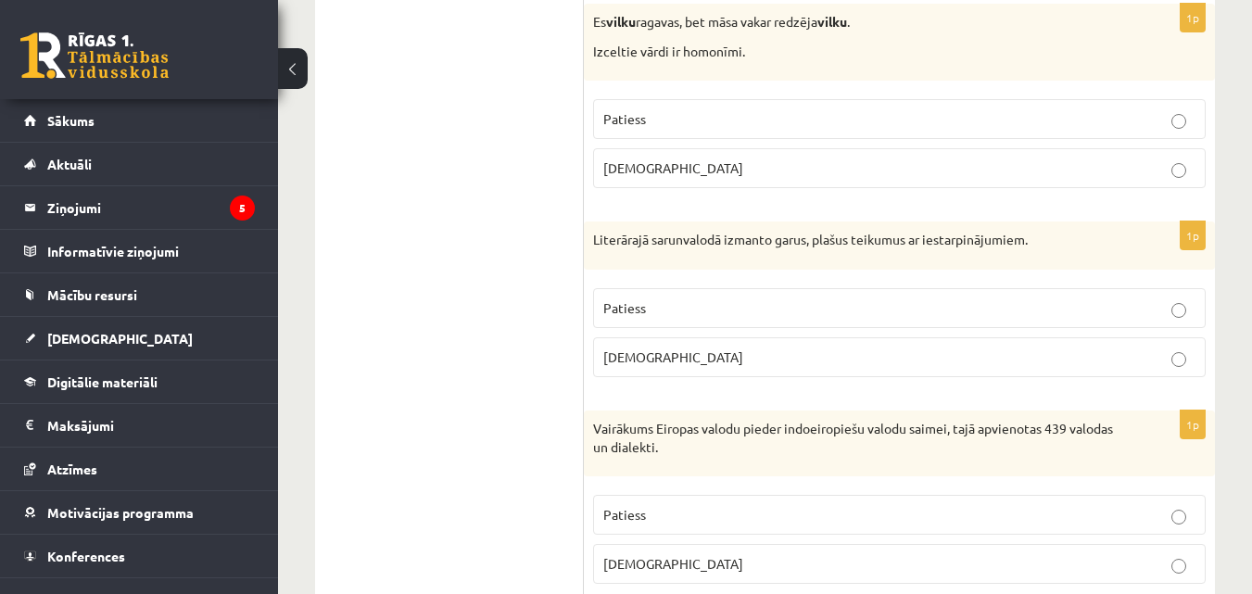
click at [948, 334] on fieldset "Patiess Aplams" at bounding box center [899, 331] width 612 height 104
click at [830, 310] on p "Patiess" at bounding box center [899, 307] width 592 height 19
click at [696, 526] on label "Patiess" at bounding box center [899, 515] width 612 height 40
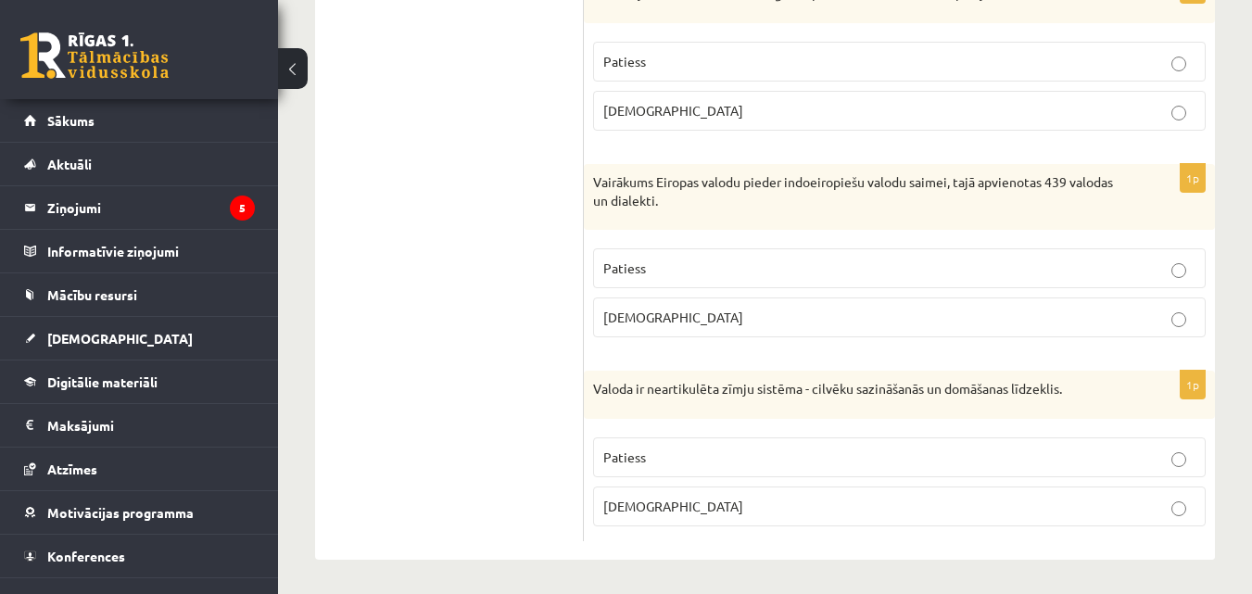
scroll to position [5615, 0]
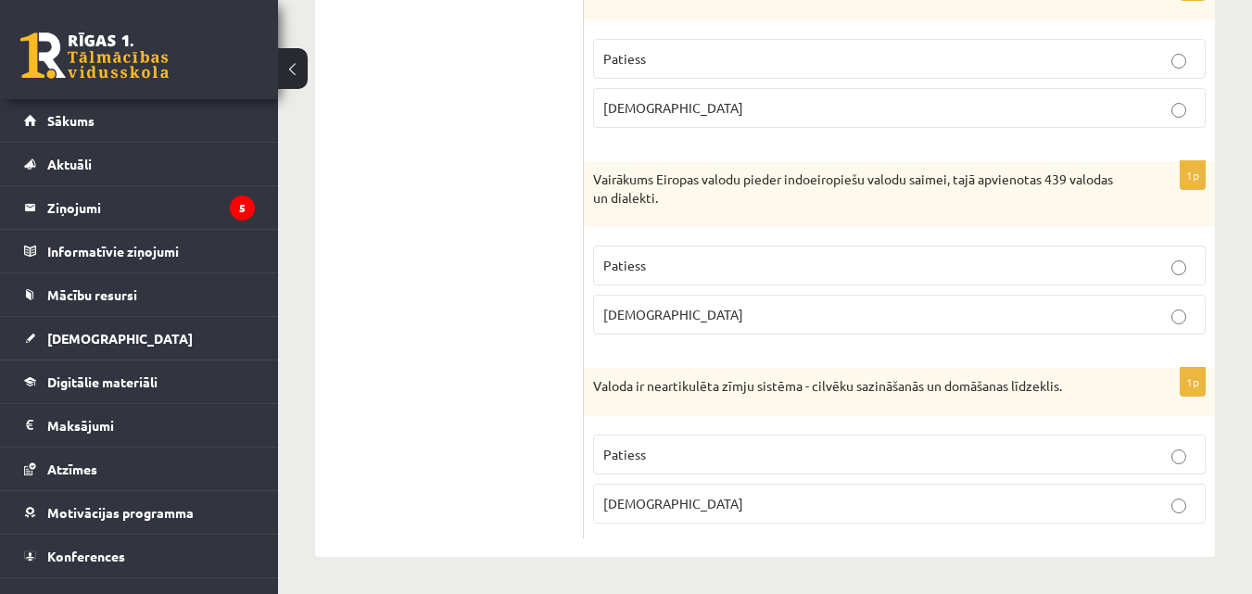
click at [953, 459] on p "Patiess" at bounding box center [899, 454] width 592 height 19
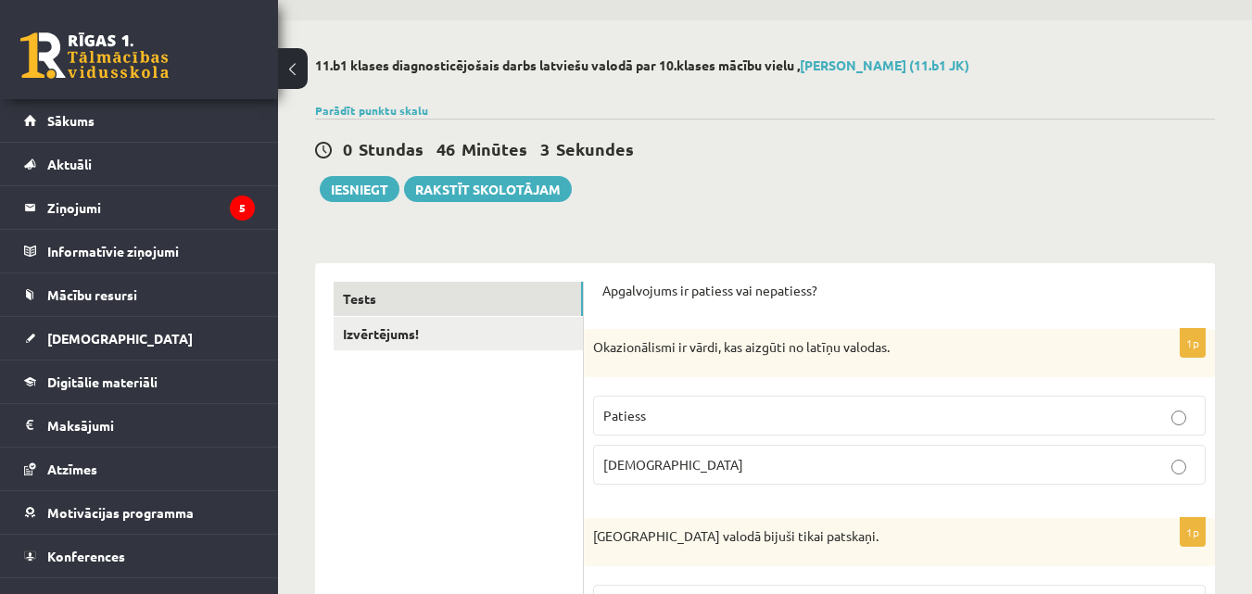
scroll to position [0, 0]
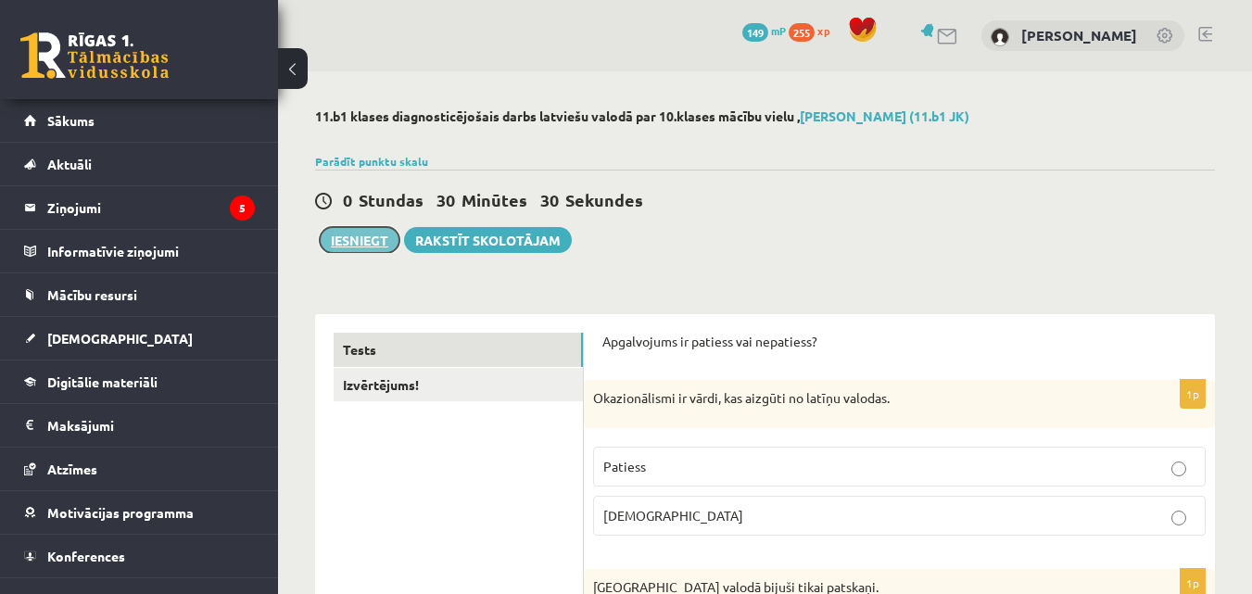
click at [325, 240] on button "Iesniegt" at bounding box center [360, 240] width 80 height 26
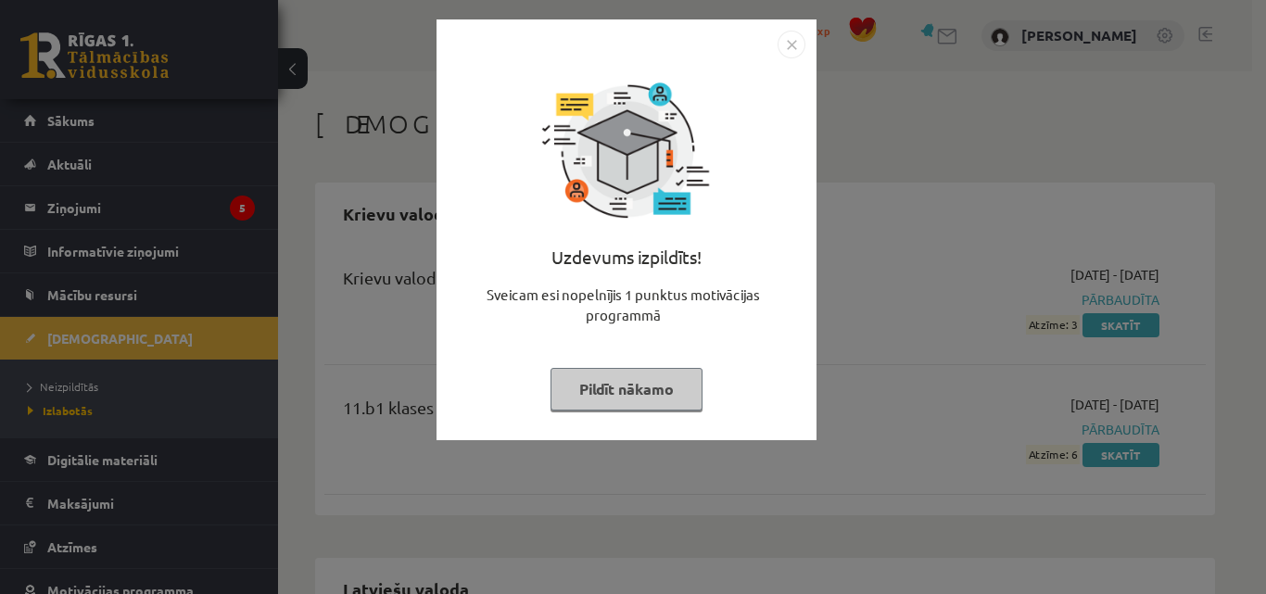
click at [797, 39] on img "Close" at bounding box center [791, 45] width 28 height 28
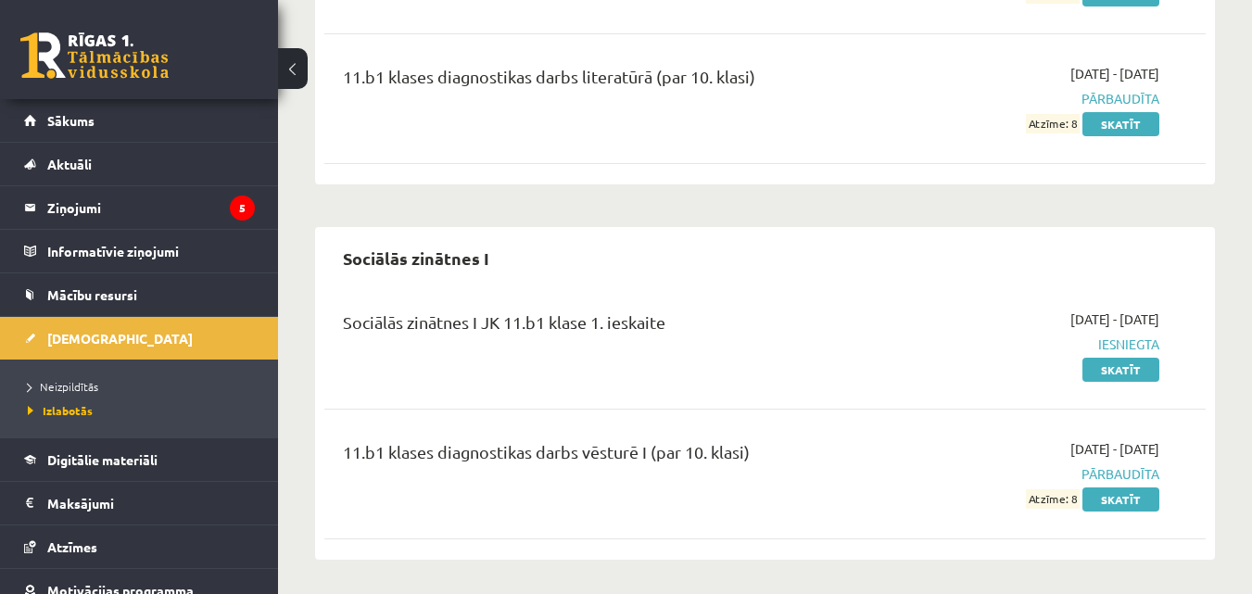
scroll to position [954, 0]
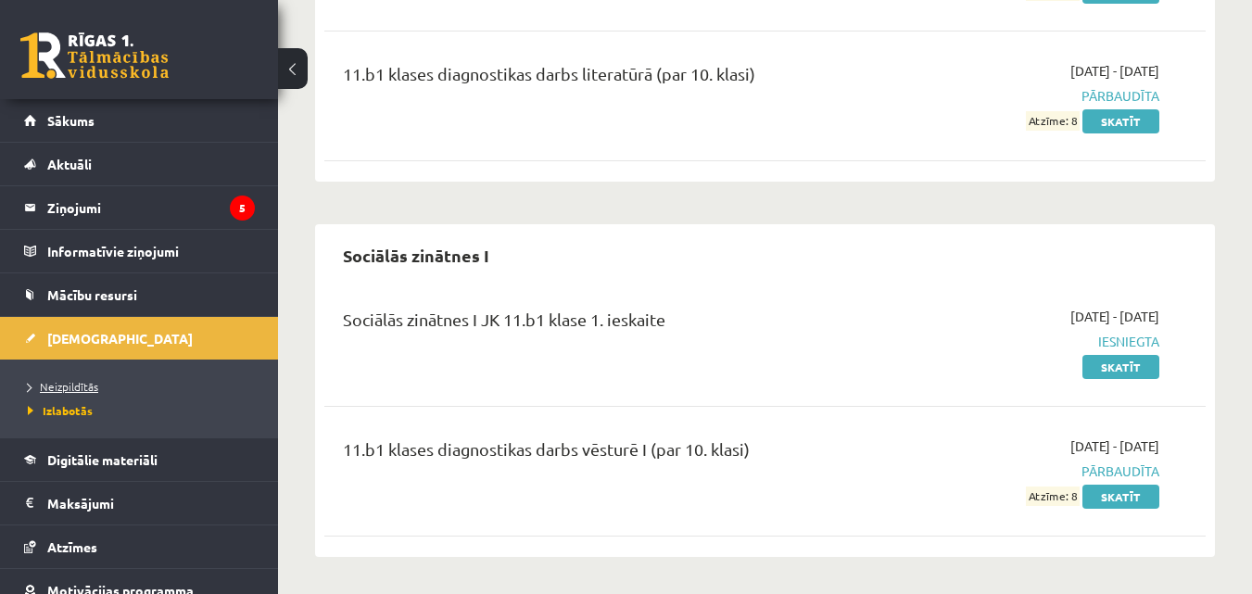
click at [69, 384] on span "Neizpildītās" at bounding box center [63, 386] width 70 height 15
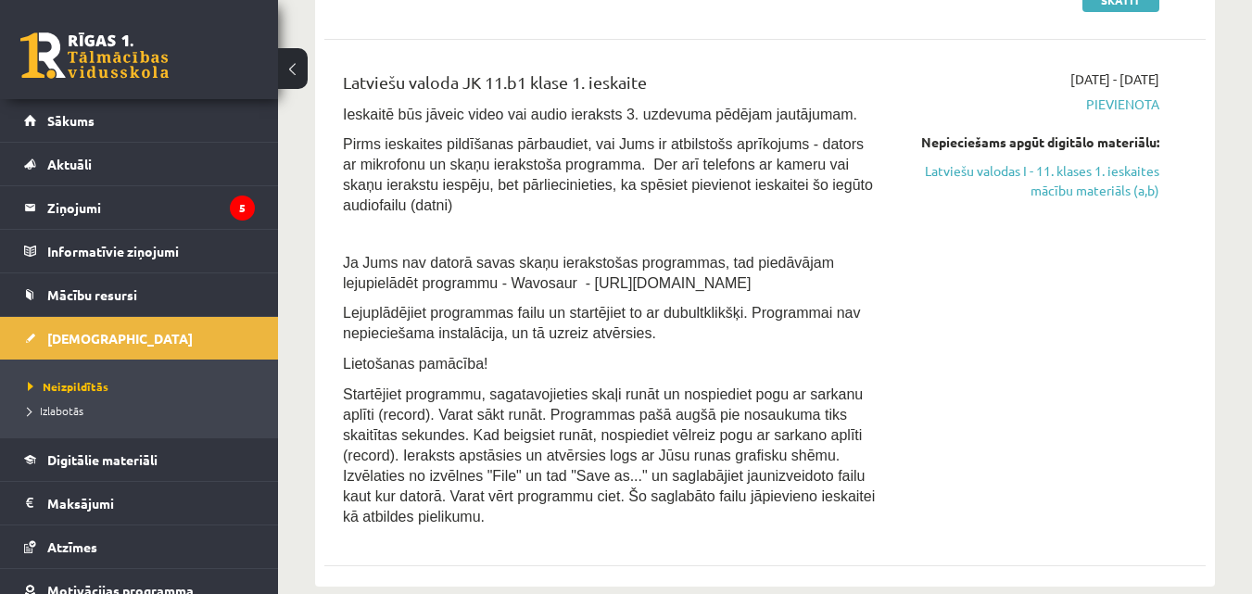
scroll to position [599, 0]
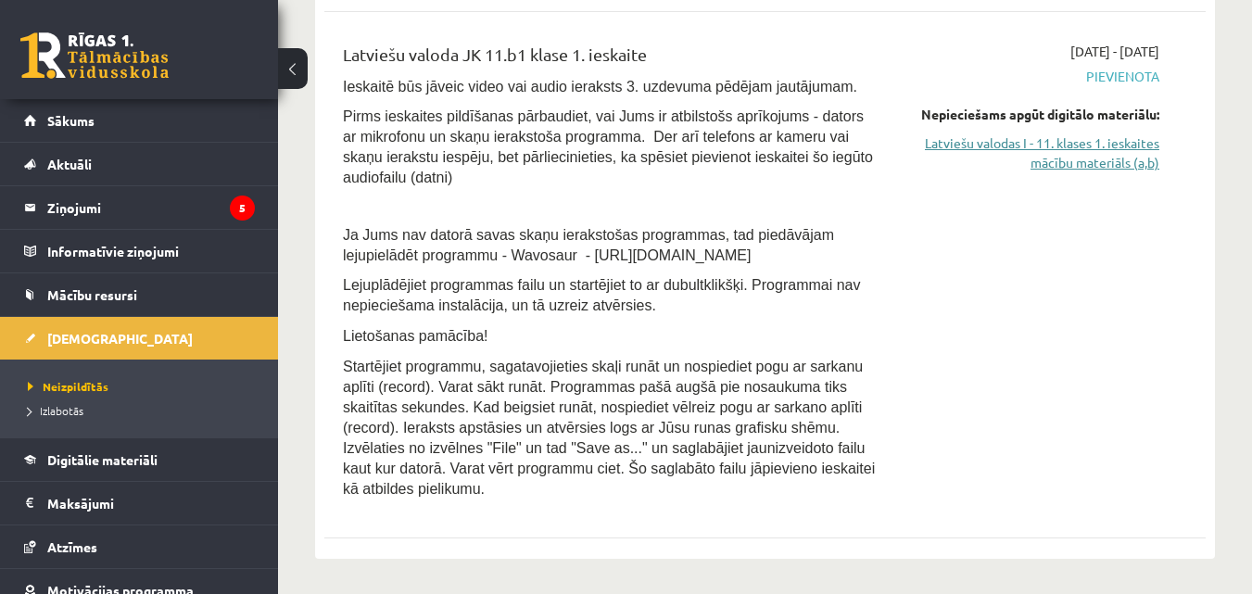
click at [1101, 138] on link "Latviešu valodas I - 11. klases 1. ieskaites mācību materiāls (a,b)" at bounding box center [1032, 152] width 254 height 39
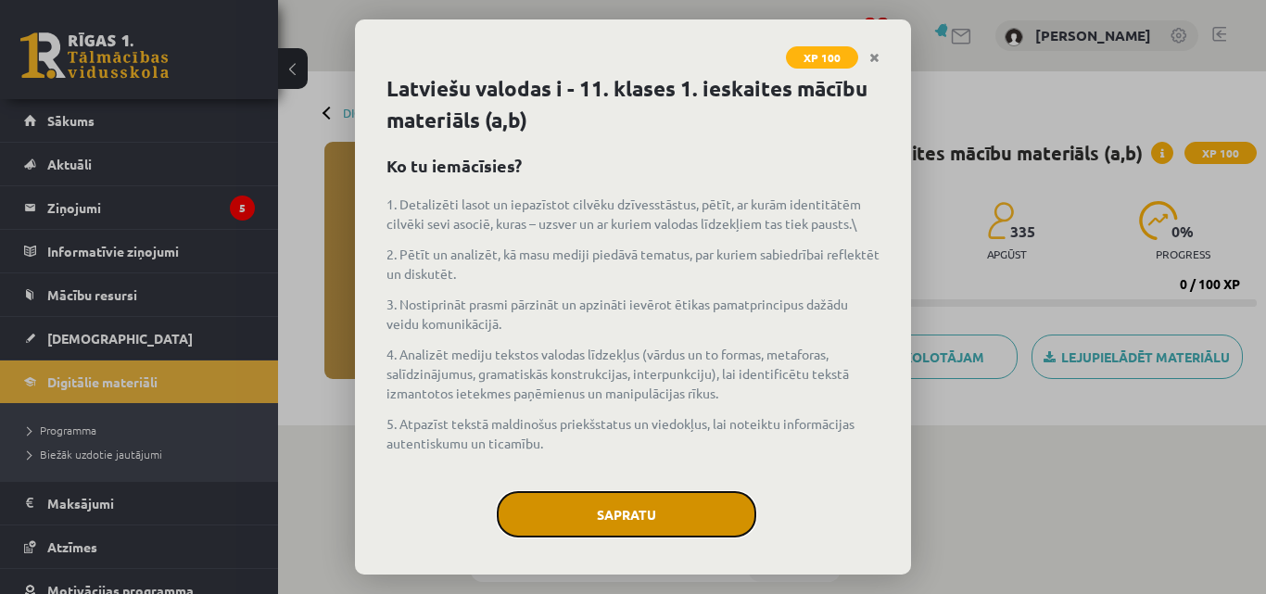
click at [658, 524] on button "Sapratu" at bounding box center [626, 514] width 259 height 46
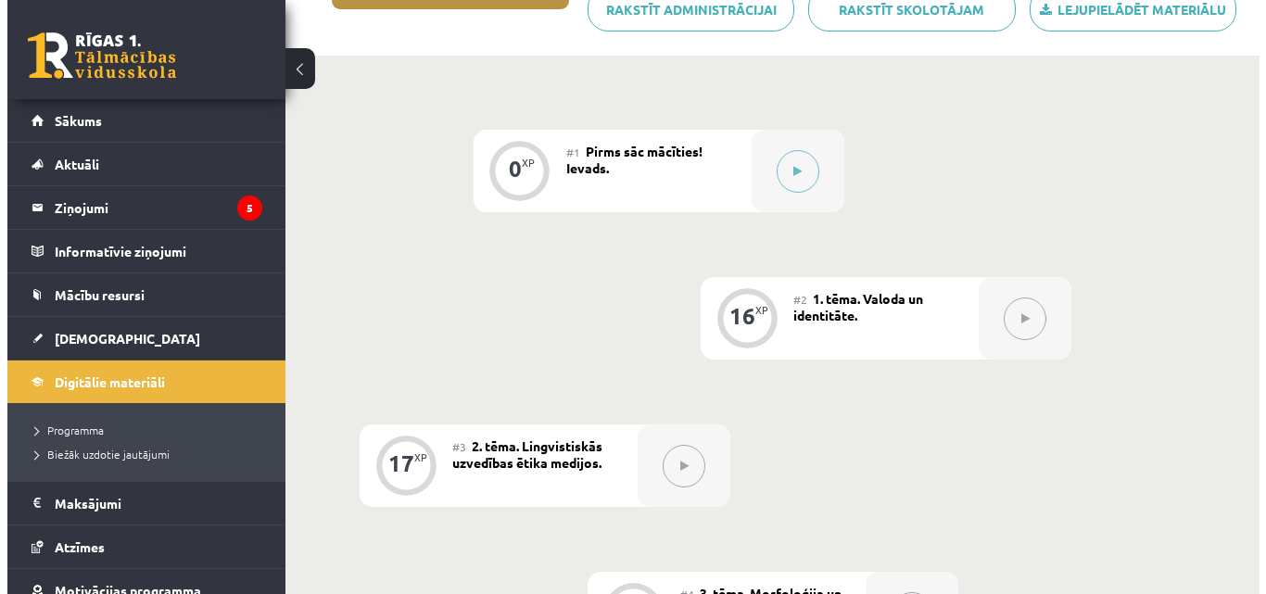
scroll to position [408, 0]
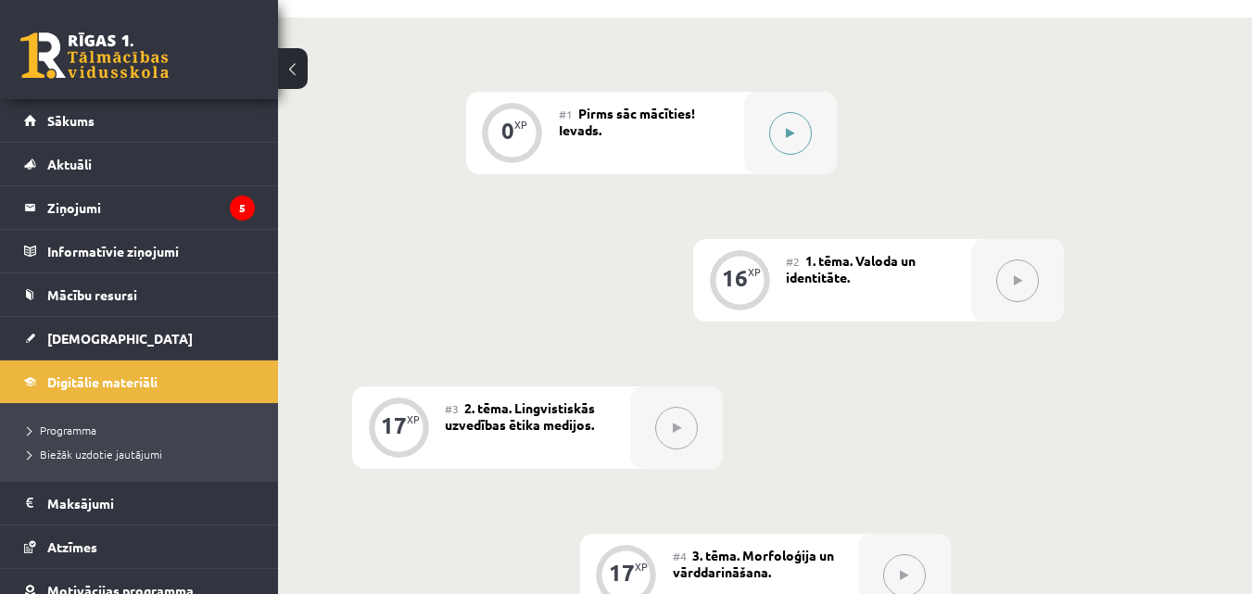
click at [779, 131] on button at bounding box center [790, 133] width 43 height 43
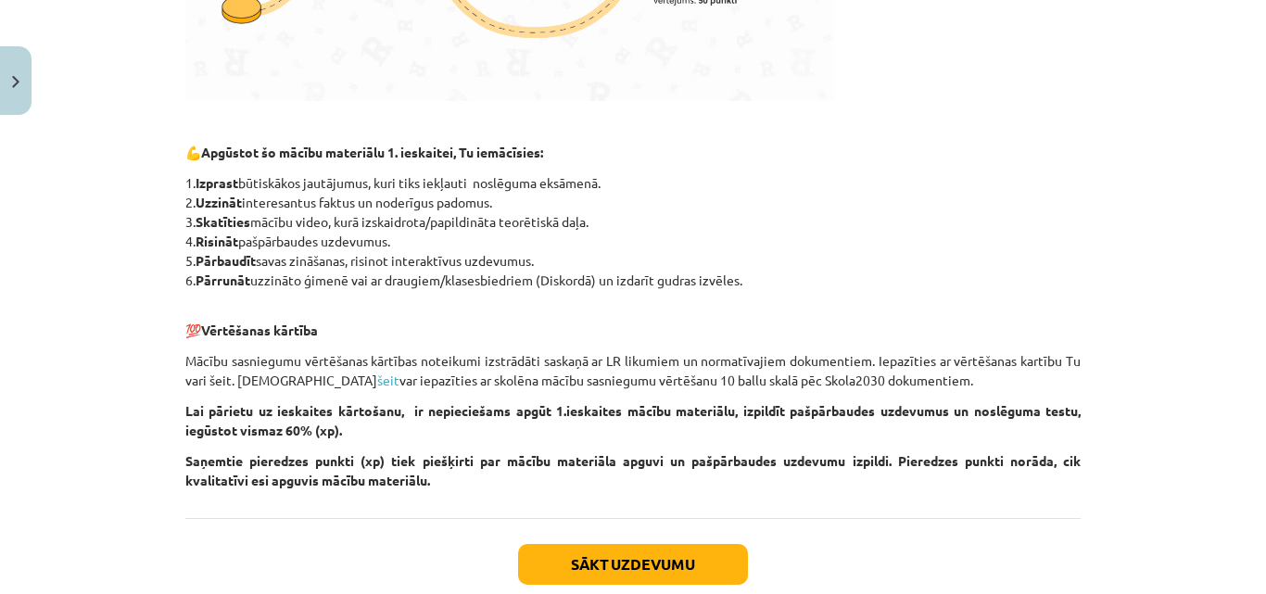
scroll to position [902, 0]
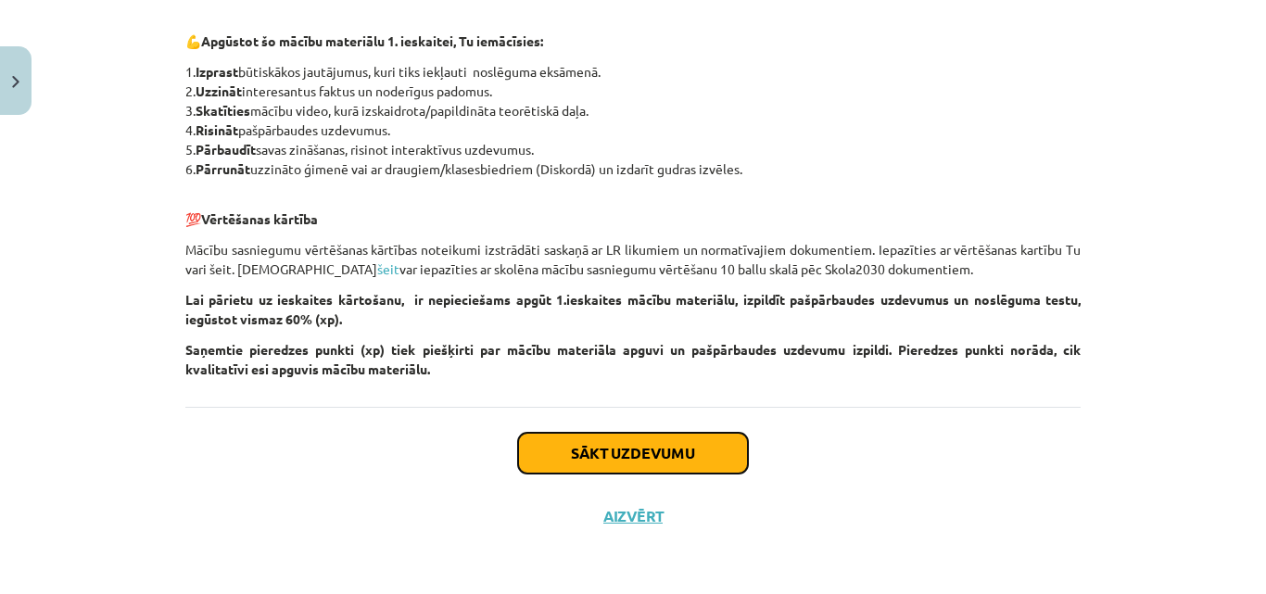
click at [716, 463] on button "Sākt uzdevumu" at bounding box center [633, 453] width 230 height 41
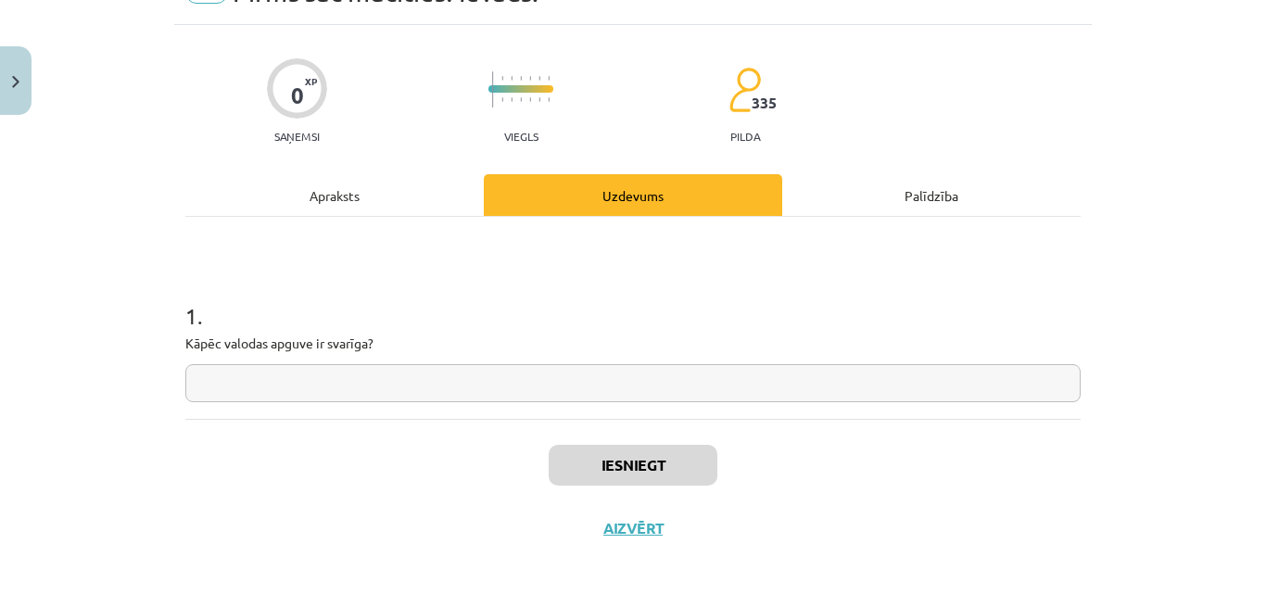
scroll to position [110, 0]
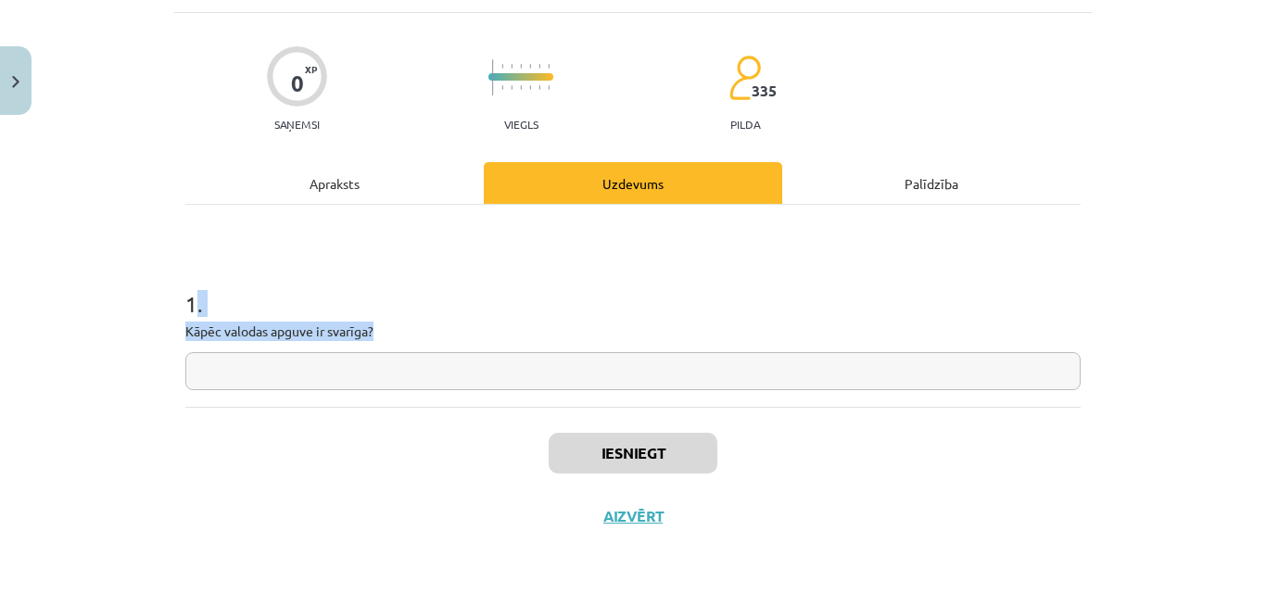
drag, startPoint x: 397, startPoint y: 333, endPoint x: 192, endPoint y: 306, distance: 207.4
click at [192, 306] on div "1 . Kāpēc valodas apguve ir svarīga?" at bounding box center [632, 324] width 895 height 132
copy div ". Kāpēc valodas apguve ir svarīga?"
click at [498, 369] on input "text" at bounding box center [632, 371] width 895 height 38
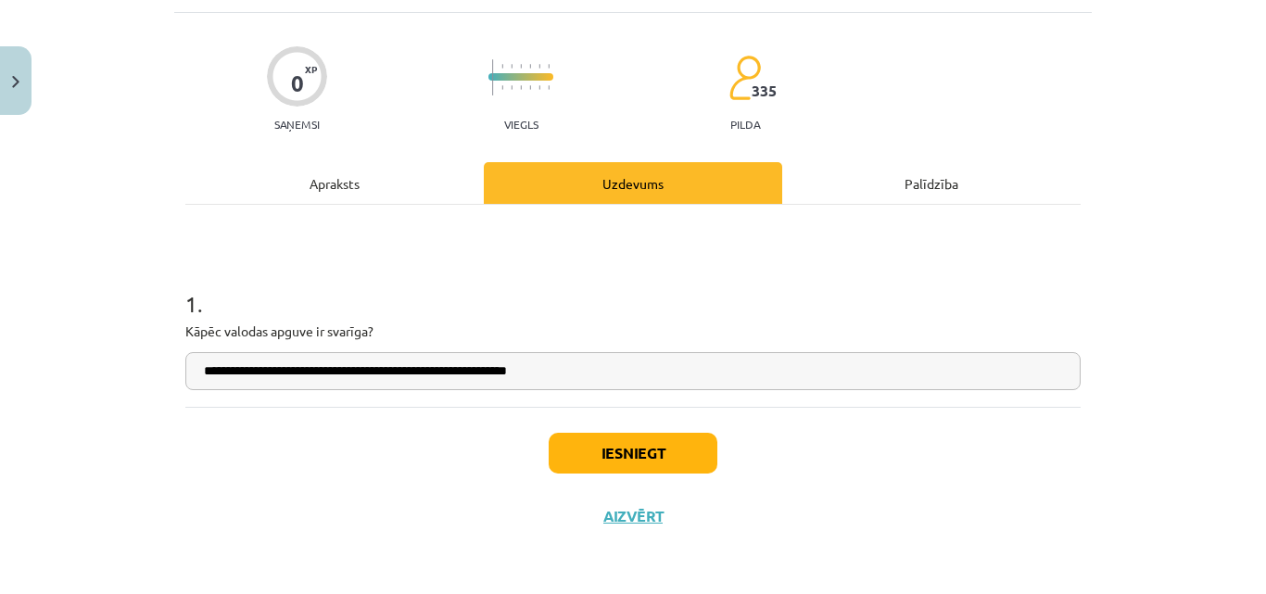
type input "**********"
click at [643, 447] on button "Iesniegt" at bounding box center [632, 453] width 169 height 41
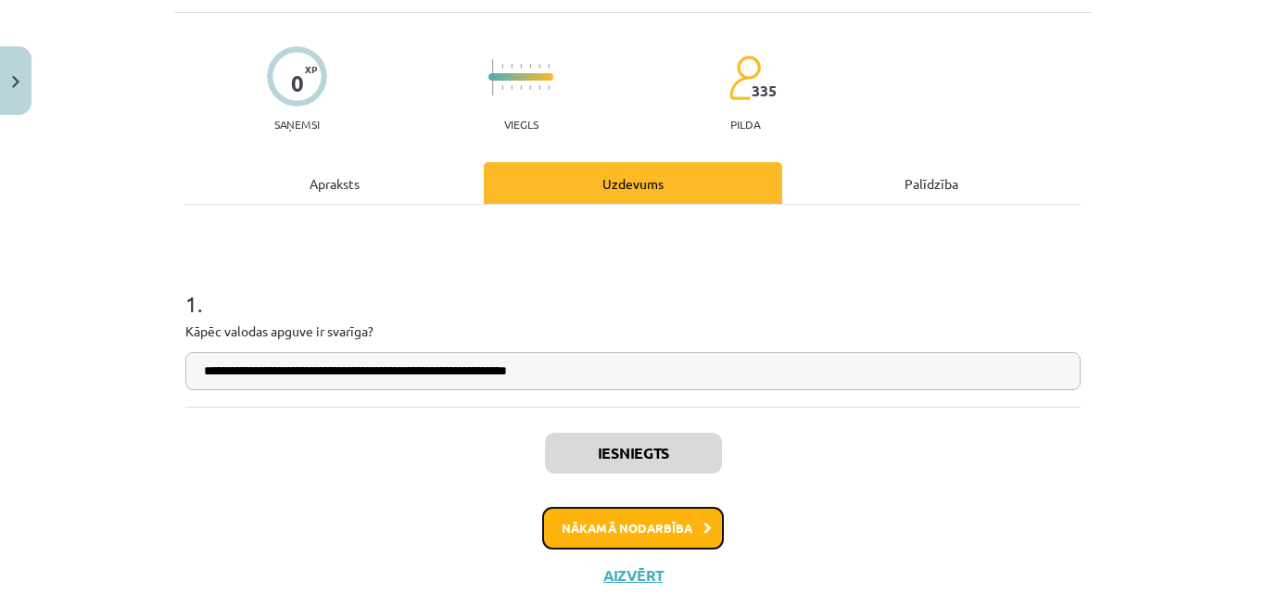
click at [623, 535] on button "Nākamā nodarbība" at bounding box center [633, 528] width 182 height 43
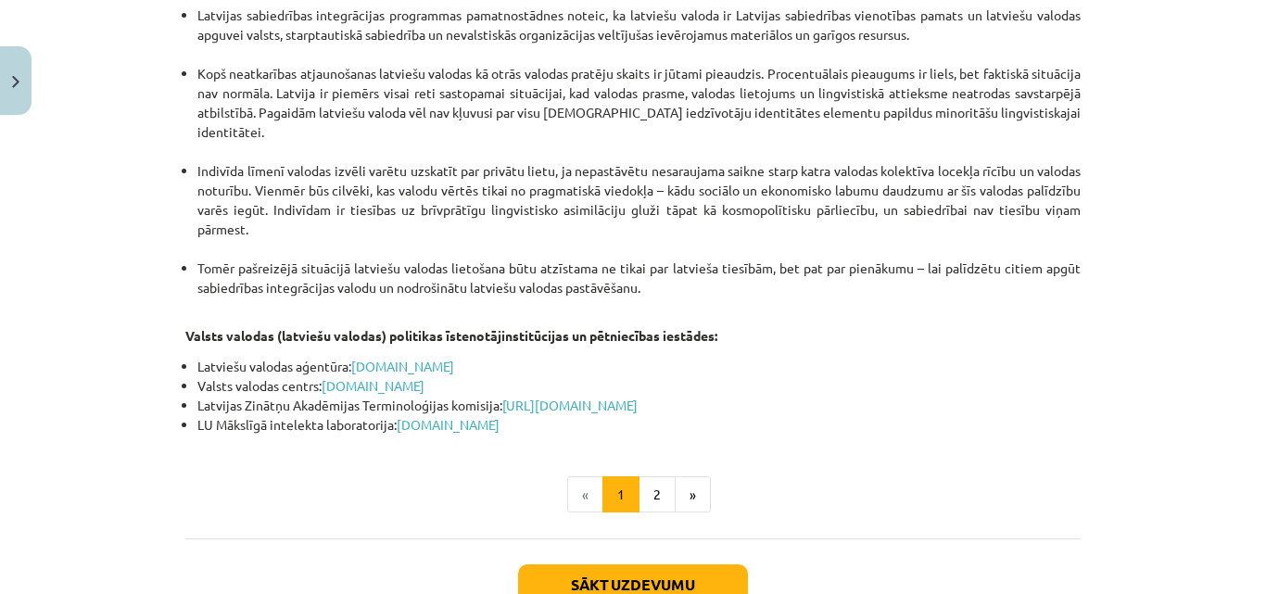
scroll to position [3986, 0]
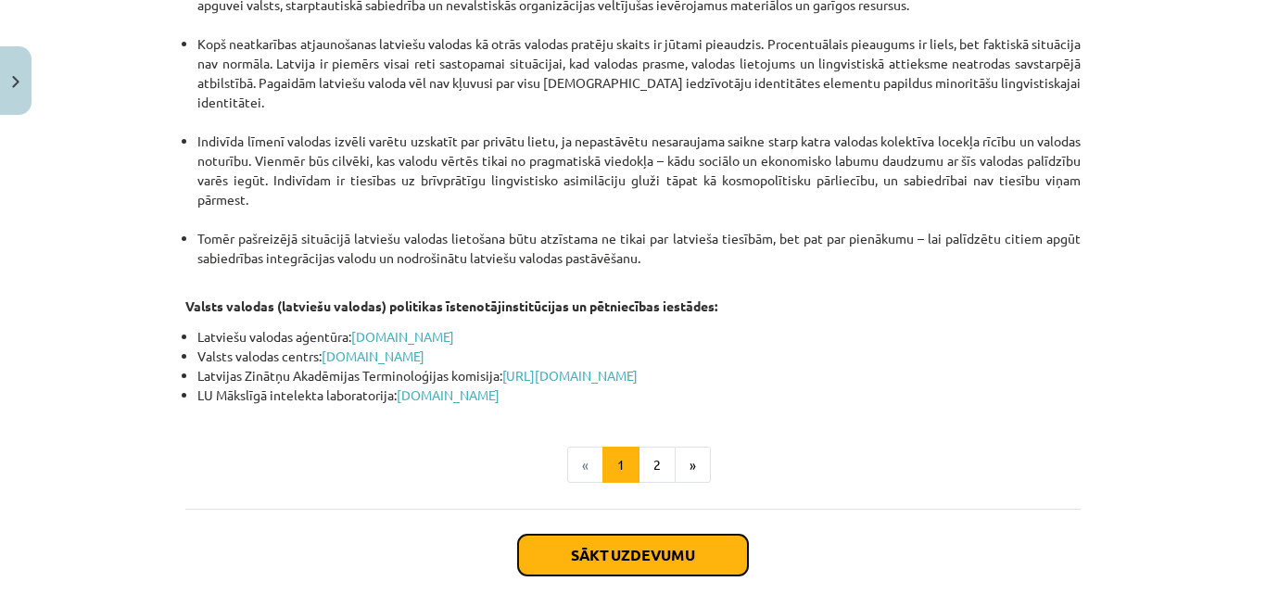
click at [685, 535] on button "Sākt uzdevumu" at bounding box center [633, 555] width 230 height 41
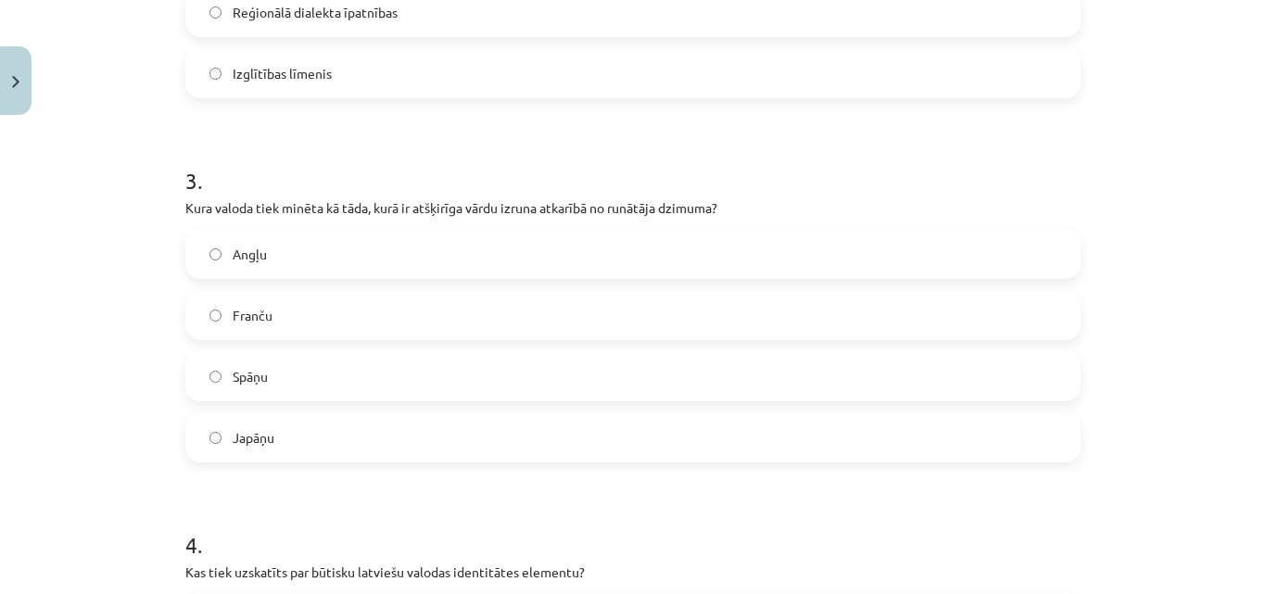
scroll to position [759, 0]
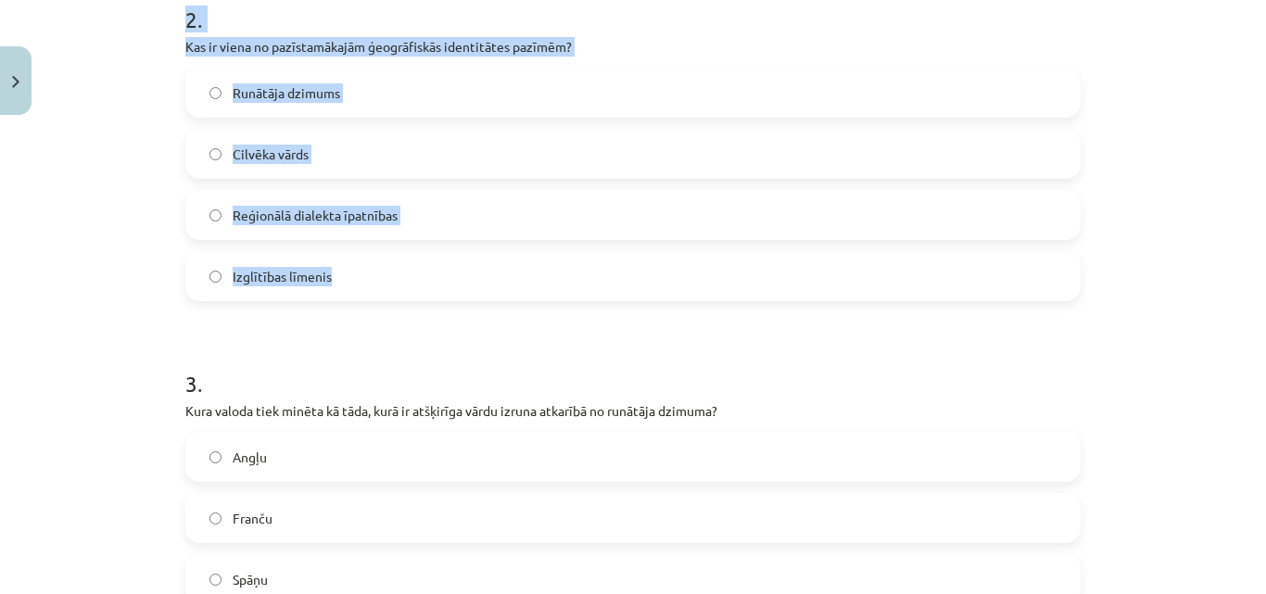
drag, startPoint x: 173, startPoint y: 22, endPoint x: 406, endPoint y: 250, distance: 325.6
click at [406, 250] on div "16 XP Saņemsi Grūts 335 pilda Apraksts Uzdevums Palīdzība 1 . Ko nozīmē etnokul…" at bounding box center [632, 463] width 917 height 2198
copy form "Ko nozīmē etnokultūras identitāte? Atsvešināšanos no jebkādas kultūras Identifi…"
click at [455, 203] on label "Reģionālā dialekta īpatnības" at bounding box center [632, 215] width 891 height 46
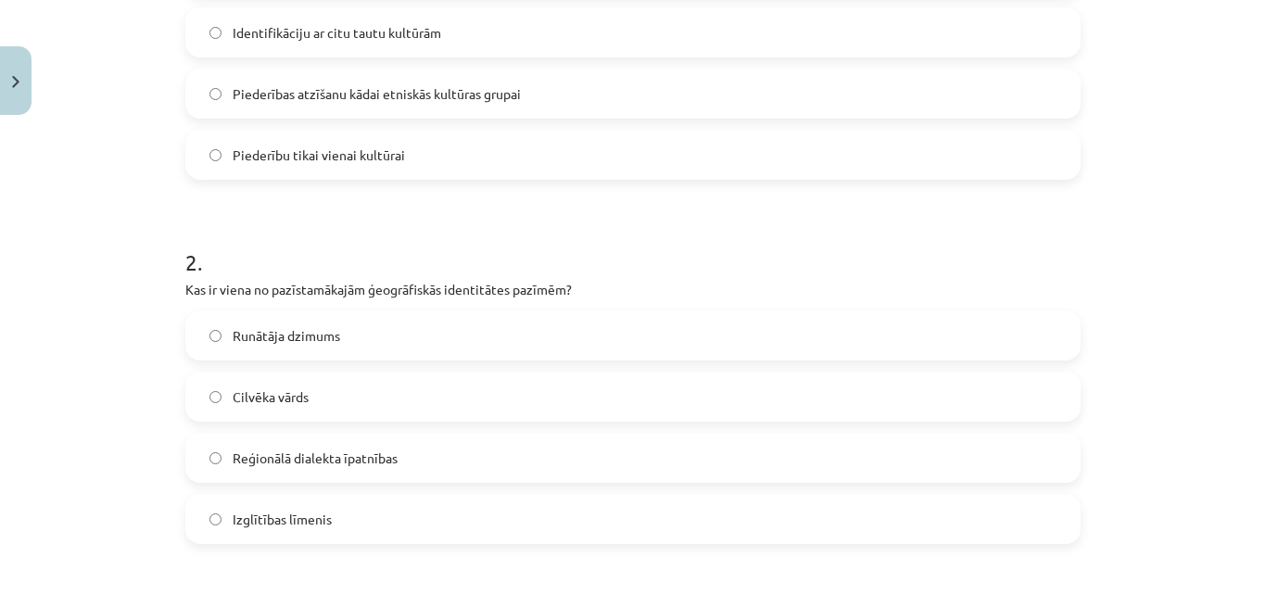
scroll to position [501, 0]
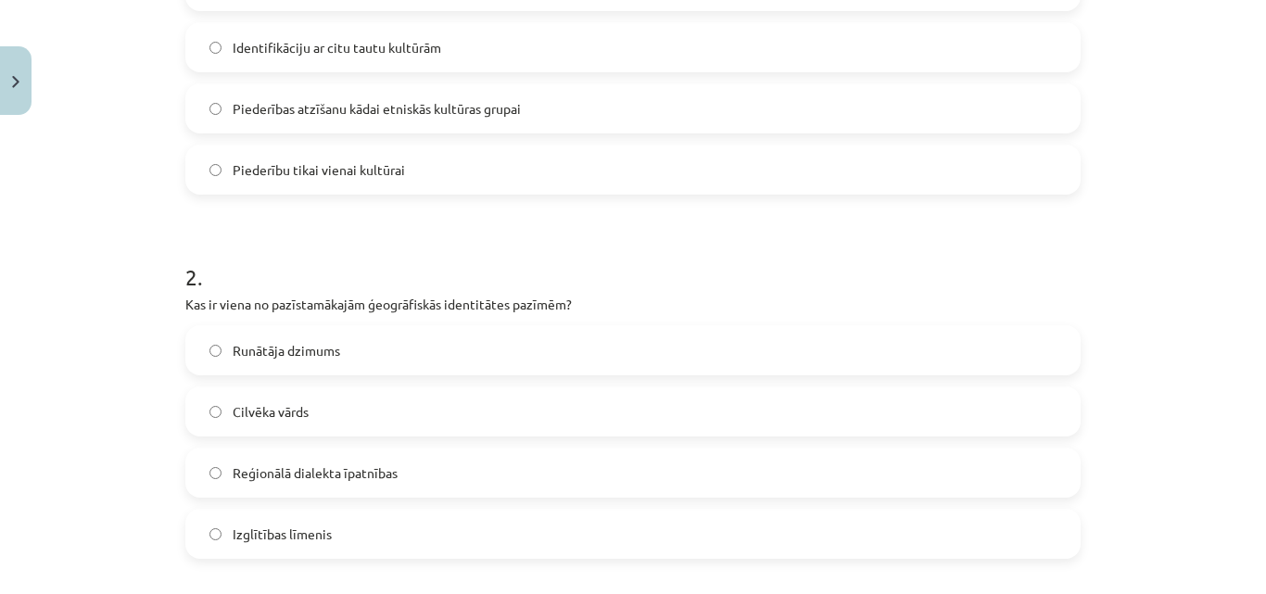
click at [851, 124] on label "Piederības atzīšanu kādai etniskās kultūras grupai" at bounding box center [632, 108] width 891 height 46
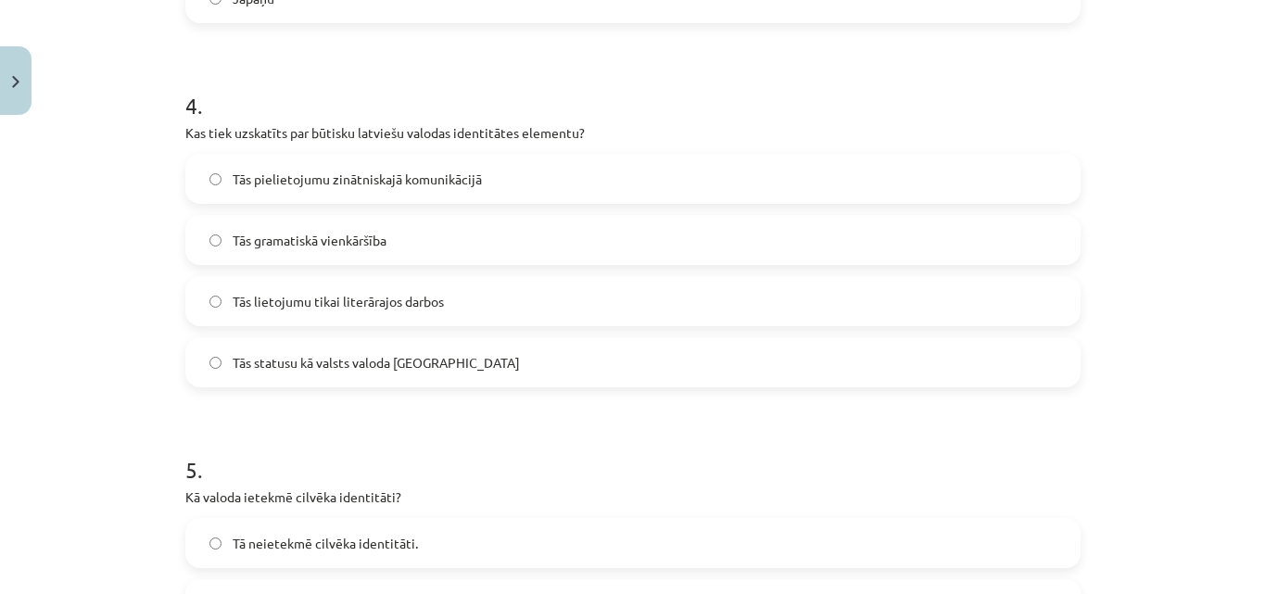
scroll to position [1334, 0]
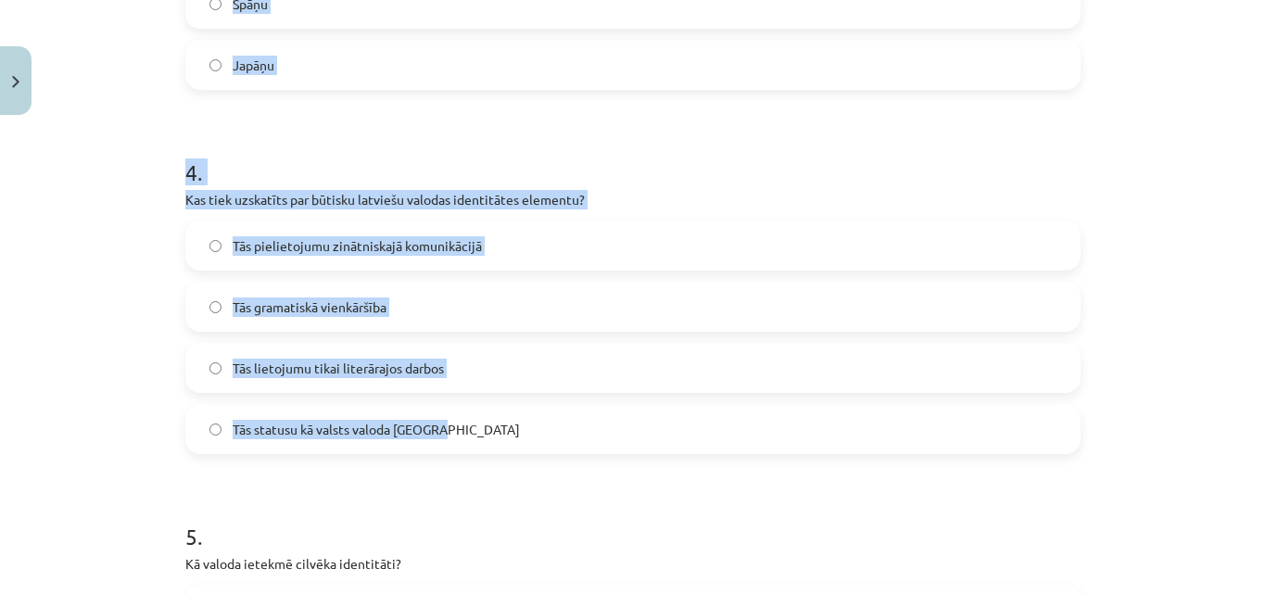
drag, startPoint x: 161, startPoint y: 23, endPoint x: 458, endPoint y: 417, distance: 492.9
click at [458, 417] on div "Mācību tēma: Latviešu valodas i - 11. klases 1. ieskaites mācību materiāls (a,b…" at bounding box center [633, 297] width 1266 height 594
copy form "Kura valoda tiek minēta kā tāda, kurā ir atšķirīga vārdu izruna atkarībā no run…"
click at [466, 444] on label "Tās statusu kā valsts valoda [GEOGRAPHIC_DATA]" at bounding box center [632, 429] width 891 height 46
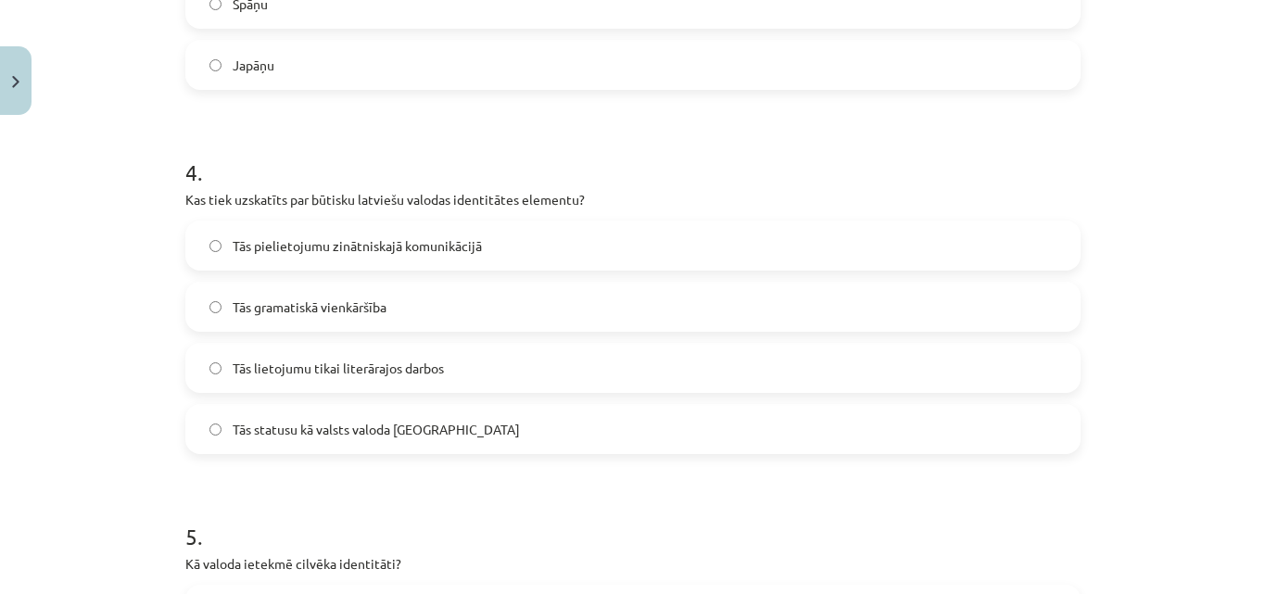
click at [318, 69] on label "Japāņu" at bounding box center [632, 65] width 891 height 46
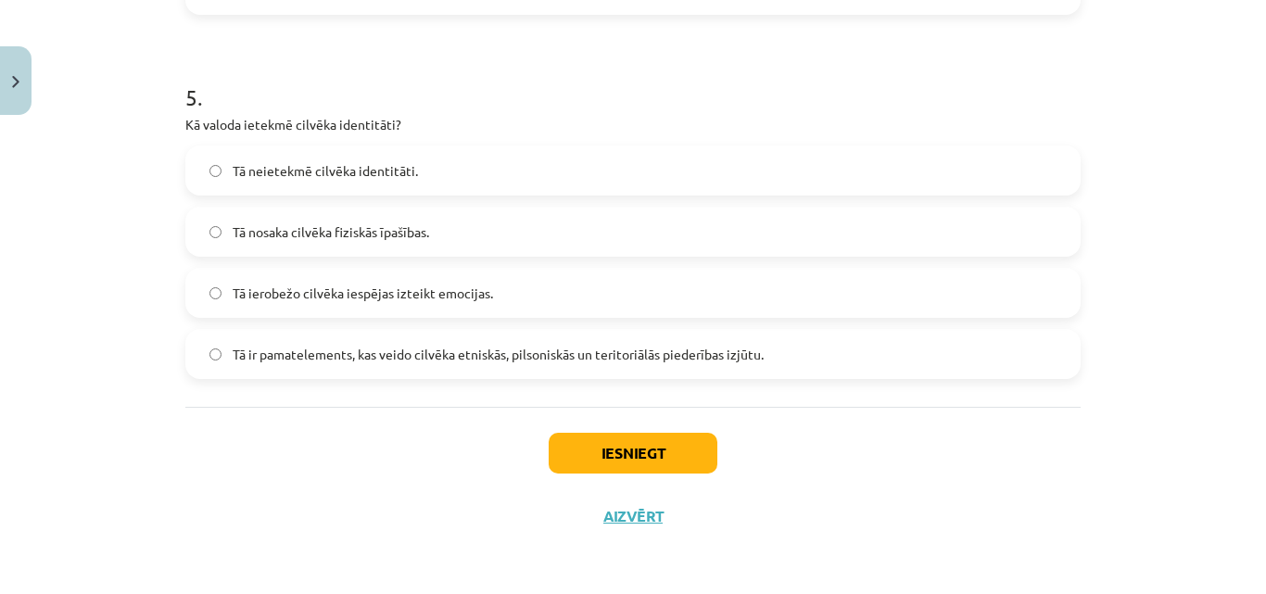
click at [675, 351] on span "Tā ir pamatelements, kas veido cilvēka etniskās, pilsoniskās un teritoriālās pi…" at bounding box center [498, 354] width 531 height 19
click at [628, 448] on button "Iesniegt" at bounding box center [632, 453] width 169 height 41
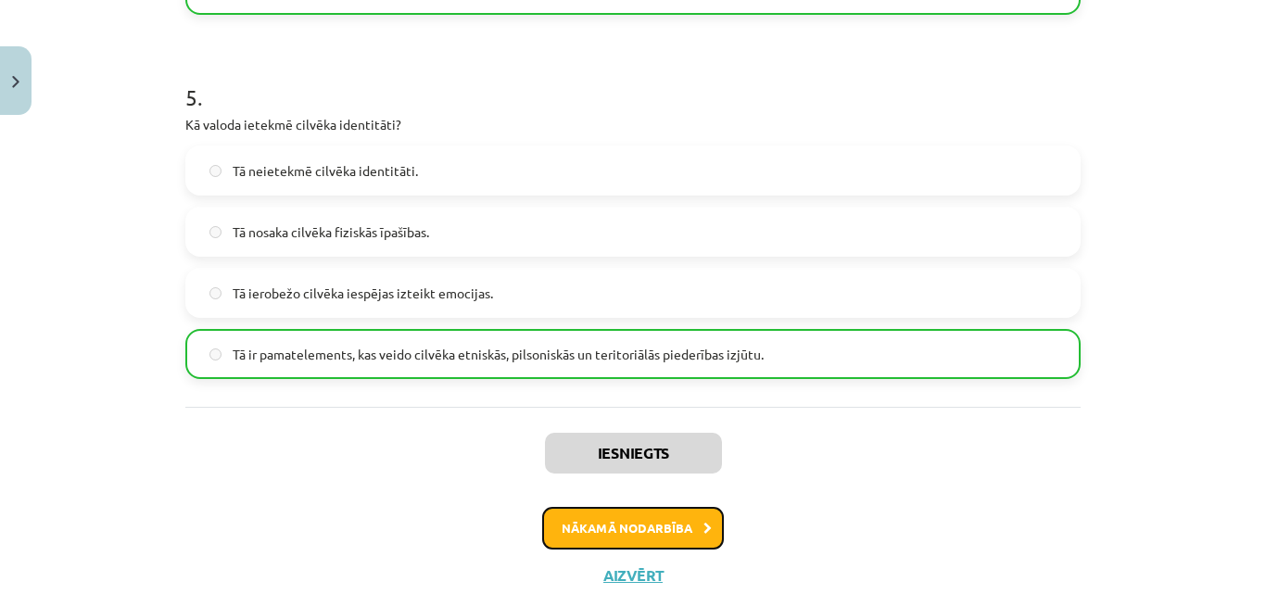
click at [655, 531] on button "Nākamā nodarbība" at bounding box center [633, 528] width 182 height 43
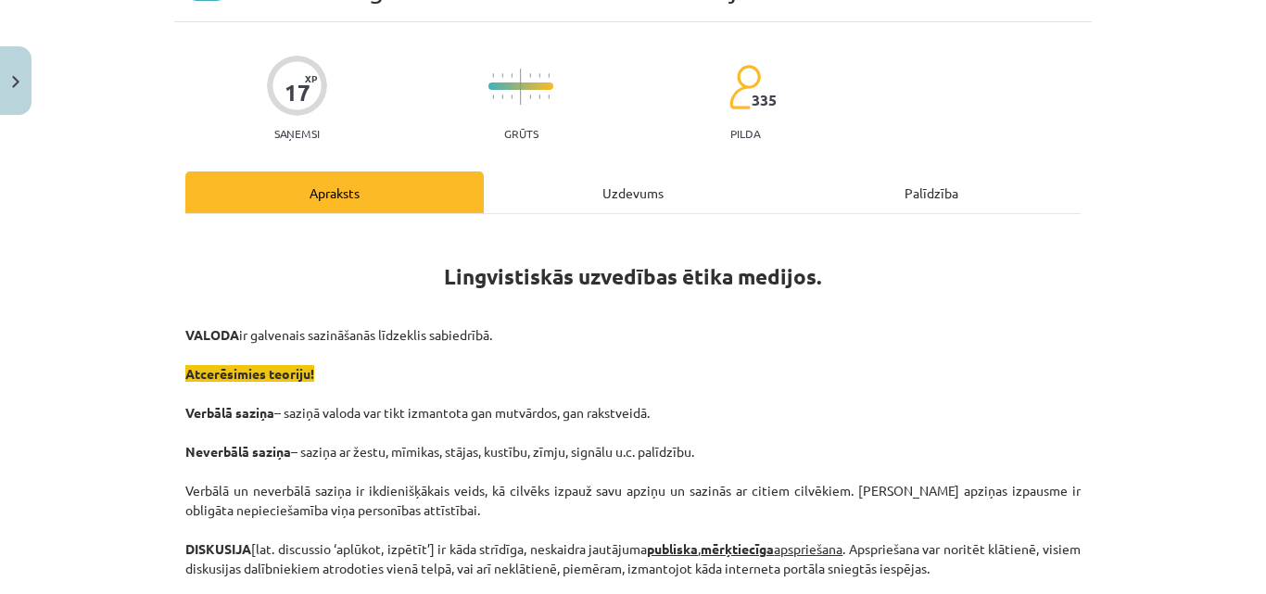
scroll to position [93, 0]
